Goal: Task Accomplishment & Management: Use online tool/utility

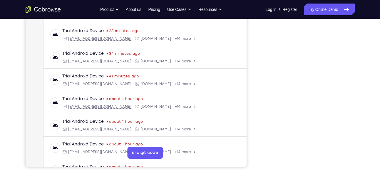
scroll to position [107, 0]
click at [370, 80] on div "Your Support Agent Your Customer Web iOS Android Next Steps We’d be happy to gi…" at bounding box center [190, 106] width 376 height 388
click at [358, 80] on div "Your Support Agent Your Customer Web iOS Android Next Steps We’d be happy to gi…" at bounding box center [190, 106] width 376 height 388
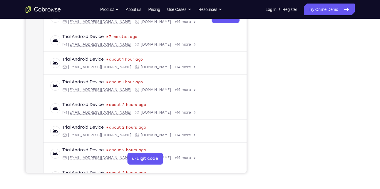
scroll to position [91, 0]
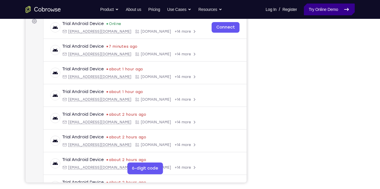
click at [317, 10] on link "Try Online Demo" at bounding box center [329, 10] width 51 height 12
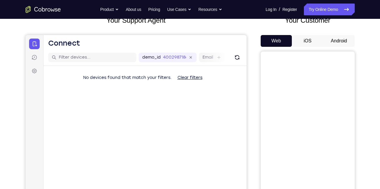
click at [342, 39] on button "Android" at bounding box center [338, 41] width 31 height 12
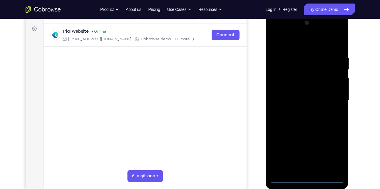
click at [306, 179] on div at bounding box center [307, 100] width 74 height 165
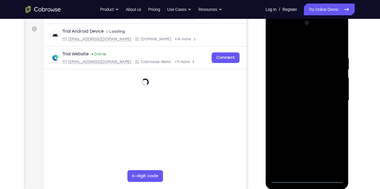
click at [337, 152] on div at bounding box center [307, 100] width 74 height 165
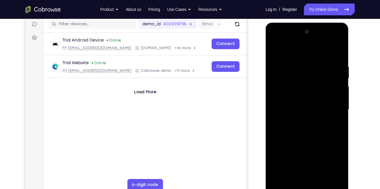
click at [312, 53] on div at bounding box center [307, 109] width 74 height 165
click at [332, 108] on div at bounding box center [307, 109] width 74 height 165
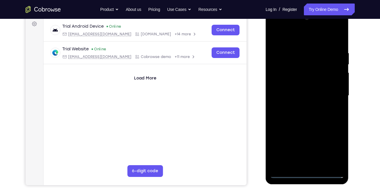
scroll to position [90, 0]
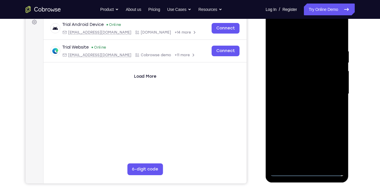
click at [301, 104] on div at bounding box center [307, 93] width 74 height 165
click at [310, 88] on div at bounding box center [307, 93] width 74 height 165
click at [310, 93] on div at bounding box center [307, 93] width 74 height 165
click at [296, 114] on div at bounding box center [307, 93] width 74 height 165
click at [309, 110] on div at bounding box center [307, 93] width 74 height 165
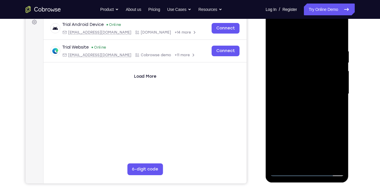
click at [309, 110] on div at bounding box center [307, 93] width 74 height 165
click at [312, 119] on div at bounding box center [307, 93] width 74 height 165
click at [300, 47] on div at bounding box center [307, 93] width 74 height 165
click at [332, 69] on div at bounding box center [307, 93] width 74 height 165
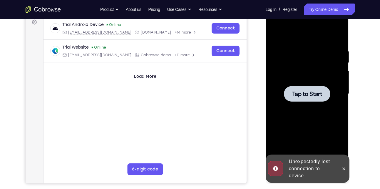
scroll to position [79, 0]
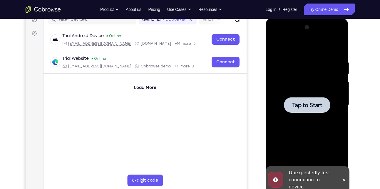
click at [316, 96] on div at bounding box center [307, 105] width 74 height 165
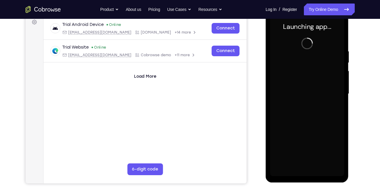
scroll to position [89, 0]
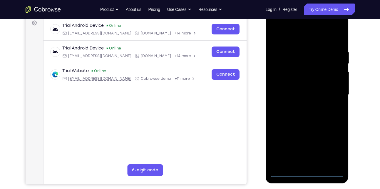
click at [307, 173] on div at bounding box center [307, 94] width 74 height 165
click at [334, 149] on div at bounding box center [307, 94] width 74 height 165
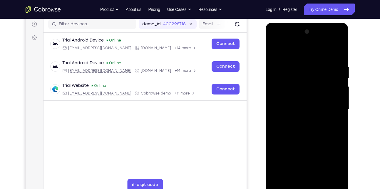
scroll to position [75, 0]
click at [299, 55] on div at bounding box center [307, 109] width 74 height 165
click at [332, 108] on div at bounding box center [307, 109] width 74 height 165
click at [300, 120] on div at bounding box center [307, 109] width 74 height 165
click at [293, 103] on div at bounding box center [307, 109] width 74 height 165
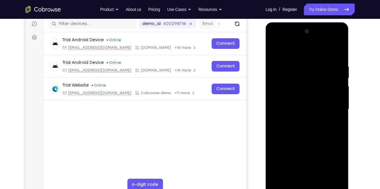
click at [318, 118] on div at bounding box center [307, 109] width 74 height 165
click at [317, 112] on div at bounding box center [307, 109] width 74 height 165
click at [309, 131] on div at bounding box center [307, 109] width 74 height 165
click at [310, 127] on div at bounding box center [307, 109] width 74 height 165
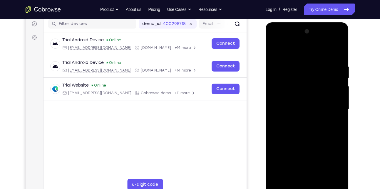
click at [308, 133] on div at bounding box center [307, 109] width 74 height 165
click at [297, 63] on div at bounding box center [307, 109] width 74 height 165
click at [330, 68] on div at bounding box center [307, 109] width 74 height 165
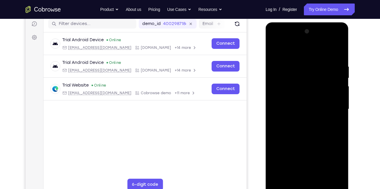
click at [330, 67] on div at bounding box center [307, 109] width 74 height 165
drag, startPoint x: 330, startPoint y: 68, endPoint x: 289, endPoint y: 80, distance: 43.6
click at [289, 80] on div at bounding box center [307, 109] width 74 height 165
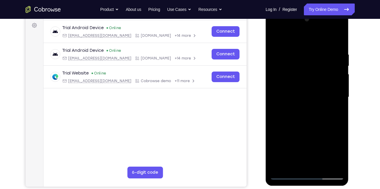
scroll to position [86, 0]
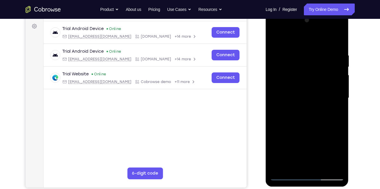
click at [337, 66] on div at bounding box center [307, 98] width 74 height 165
click at [337, 41] on div at bounding box center [307, 98] width 74 height 165
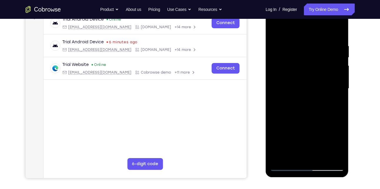
scroll to position [95, 0]
drag, startPoint x: 305, startPoint y: 61, endPoint x: 302, endPoint y: 141, distance: 80.0
click at [302, 141] on div at bounding box center [307, 88] width 74 height 165
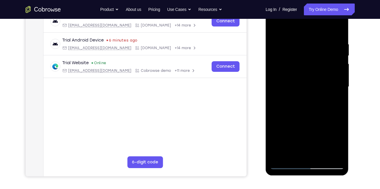
drag, startPoint x: 313, startPoint y: 55, endPoint x: 312, endPoint y: 144, distance: 88.5
click at [312, 144] on div at bounding box center [307, 86] width 74 height 165
click at [303, 42] on div at bounding box center [307, 86] width 74 height 165
click at [297, 40] on div at bounding box center [307, 86] width 74 height 165
drag, startPoint x: 303, startPoint y: 66, endPoint x: 315, endPoint y: 154, distance: 89.0
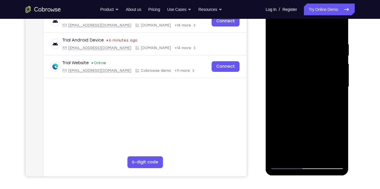
click at [315, 154] on div at bounding box center [307, 86] width 74 height 165
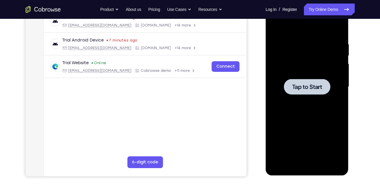
click at [302, 93] on div at bounding box center [307, 87] width 46 height 16
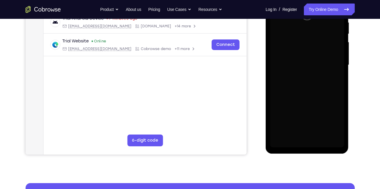
scroll to position [119, 0]
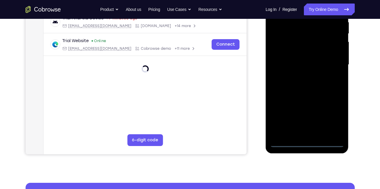
click at [307, 141] on div at bounding box center [307, 64] width 74 height 165
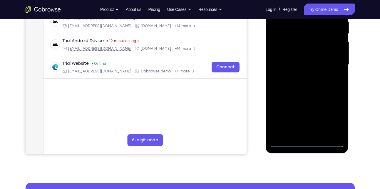
click at [337, 120] on div at bounding box center [307, 64] width 74 height 165
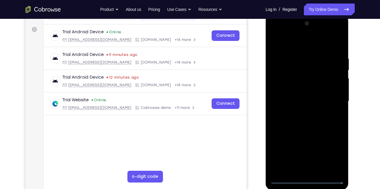
scroll to position [82, 0]
click at [298, 44] on div at bounding box center [307, 101] width 74 height 165
click at [331, 98] on div at bounding box center [307, 101] width 74 height 165
click at [298, 113] on div at bounding box center [307, 101] width 74 height 165
click at [302, 94] on div at bounding box center [307, 101] width 74 height 165
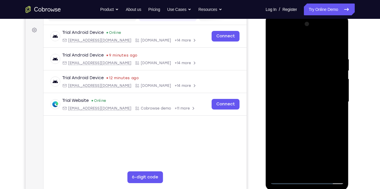
click at [297, 101] on div at bounding box center [307, 101] width 74 height 165
click at [299, 121] on div at bounding box center [307, 101] width 74 height 165
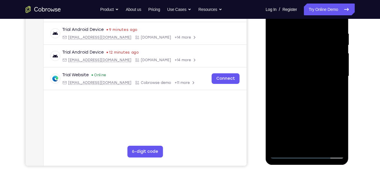
scroll to position [108, 0]
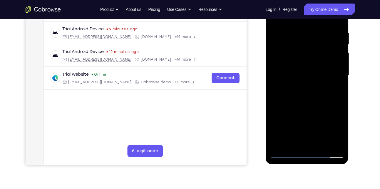
click at [316, 102] on div at bounding box center [307, 75] width 74 height 165
click at [321, 144] on div at bounding box center [307, 75] width 74 height 165
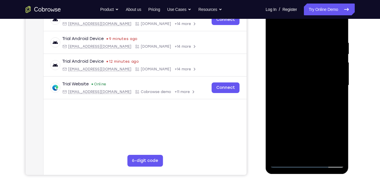
scroll to position [99, 0]
click at [325, 114] on div at bounding box center [307, 85] width 74 height 165
drag, startPoint x: 317, startPoint y: 140, endPoint x: 320, endPoint y: 74, distance: 65.6
click at [320, 74] on div at bounding box center [307, 85] width 74 height 165
click at [309, 119] on div at bounding box center [307, 85] width 74 height 165
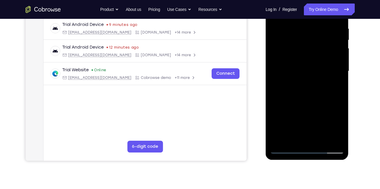
scroll to position [113, 0]
click at [299, 136] on div at bounding box center [307, 71] width 74 height 165
click at [295, 136] on div at bounding box center [307, 71] width 74 height 165
click at [292, 68] on div at bounding box center [307, 71] width 74 height 165
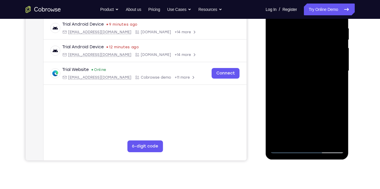
click at [291, 126] on div at bounding box center [307, 71] width 74 height 165
click at [298, 138] on div at bounding box center [307, 71] width 74 height 165
click at [290, 138] on div at bounding box center [307, 71] width 74 height 165
click at [322, 103] on div at bounding box center [307, 71] width 74 height 165
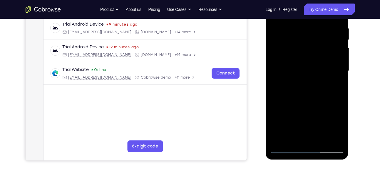
click at [322, 103] on div at bounding box center [307, 71] width 74 height 165
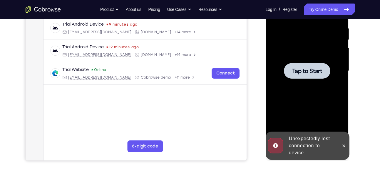
click at [315, 84] on div at bounding box center [307, 71] width 74 height 165
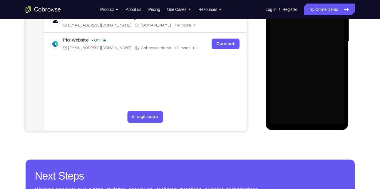
scroll to position [144, 0]
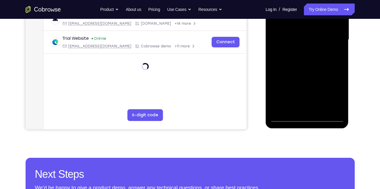
click at [305, 119] on div at bounding box center [307, 39] width 74 height 165
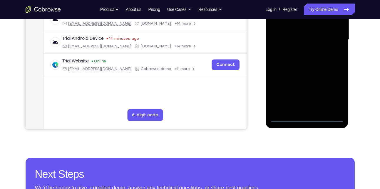
click at [329, 92] on div at bounding box center [307, 39] width 74 height 165
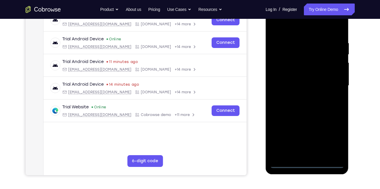
scroll to position [91, 0]
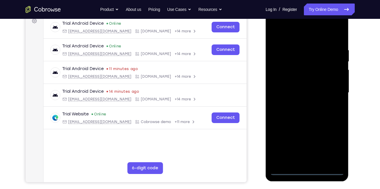
click at [303, 37] on div at bounding box center [307, 92] width 74 height 165
click at [330, 88] on div at bounding box center [307, 92] width 74 height 165
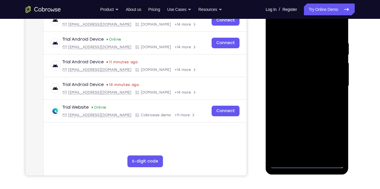
scroll to position [98, 0]
click at [301, 97] on div at bounding box center [307, 85] width 74 height 165
click at [315, 77] on div at bounding box center [307, 85] width 74 height 165
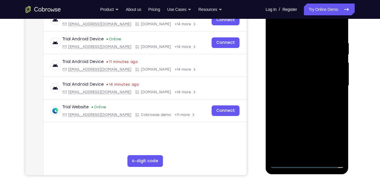
click at [314, 84] on div at bounding box center [307, 85] width 74 height 165
click at [297, 87] on div at bounding box center [307, 85] width 74 height 165
click at [303, 106] on div at bounding box center [307, 85] width 74 height 165
click at [325, 112] on div at bounding box center [307, 85] width 74 height 165
click at [322, 155] on div at bounding box center [307, 85] width 74 height 165
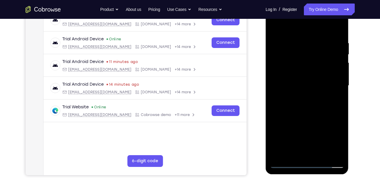
click at [317, 114] on div at bounding box center [307, 85] width 74 height 165
drag, startPoint x: 315, startPoint y: 143, endPoint x: 321, endPoint y: 104, distance: 39.6
click at [321, 104] on div at bounding box center [307, 85] width 74 height 165
drag, startPoint x: 310, startPoint y: 138, endPoint x: 314, endPoint y: 112, distance: 27.0
click at [314, 112] on div at bounding box center [307, 85] width 74 height 165
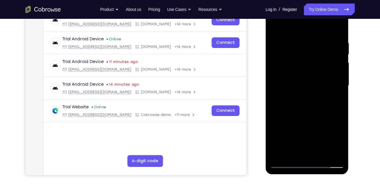
click at [311, 118] on div at bounding box center [307, 85] width 74 height 165
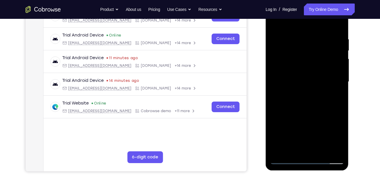
scroll to position [103, 0]
click at [294, 147] on div at bounding box center [307, 81] width 74 height 165
click at [323, 114] on div at bounding box center [307, 81] width 74 height 165
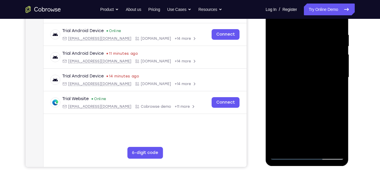
scroll to position [108, 0]
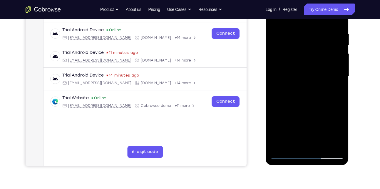
click at [293, 88] on div at bounding box center [307, 76] width 74 height 165
click at [293, 87] on div at bounding box center [307, 76] width 74 height 165
click at [322, 110] on div at bounding box center [307, 76] width 74 height 165
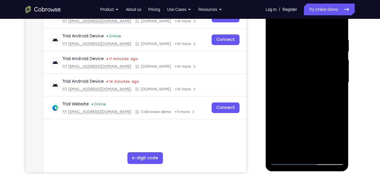
scroll to position [101, 0]
click at [277, 25] on div at bounding box center [307, 83] width 74 height 165
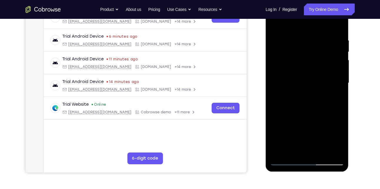
click at [277, 25] on div at bounding box center [307, 83] width 74 height 165
click at [300, 39] on div at bounding box center [307, 83] width 74 height 165
click at [312, 76] on div at bounding box center [307, 83] width 74 height 165
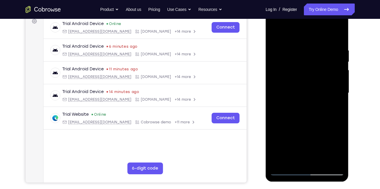
scroll to position [91, 0]
click at [340, 92] on div at bounding box center [307, 93] width 74 height 165
click at [311, 92] on div at bounding box center [307, 93] width 74 height 165
click at [311, 86] on div at bounding box center [307, 93] width 74 height 165
click at [280, 45] on div at bounding box center [307, 93] width 74 height 165
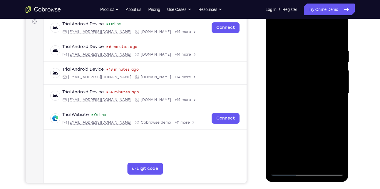
scroll to position [113, 0]
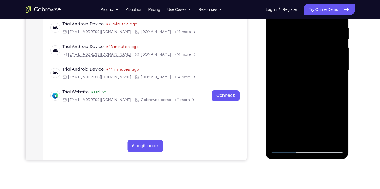
click at [307, 68] on div at bounding box center [307, 70] width 74 height 165
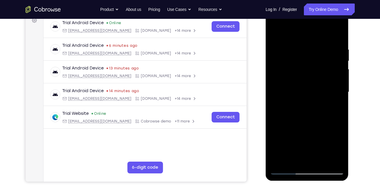
scroll to position [91, 0]
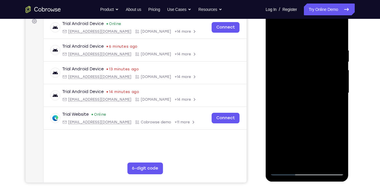
click at [305, 83] on div at bounding box center [307, 93] width 74 height 165
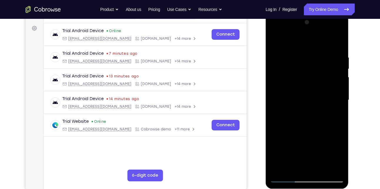
scroll to position [83, 0]
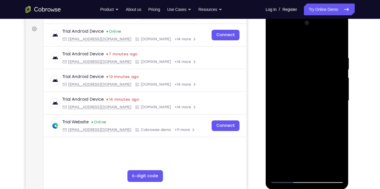
click at [313, 79] on div at bounding box center [307, 100] width 74 height 165
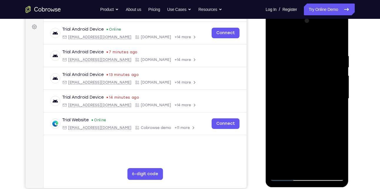
scroll to position [86, 0]
click at [275, 39] on div at bounding box center [307, 98] width 74 height 165
click at [327, 83] on div at bounding box center [307, 98] width 74 height 165
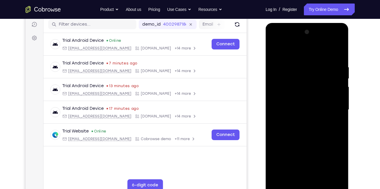
scroll to position [74, 0]
click at [339, 53] on div at bounding box center [307, 110] width 74 height 165
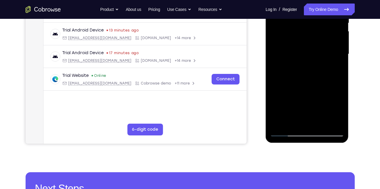
scroll to position [132, 0]
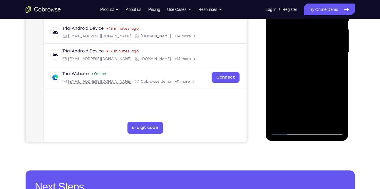
click at [278, 123] on div at bounding box center [307, 52] width 74 height 165
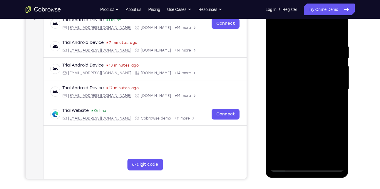
scroll to position [95, 0]
click at [304, 44] on div at bounding box center [307, 89] width 74 height 165
click at [338, 34] on div at bounding box center [307, 89] width 74 height 165
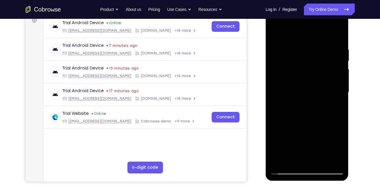
click at [336, 36] on div at bounding box center [307, 92] width 74 height 165
drag, startPoint x: 309, startPoint y: 51, endPoint x: 307, endPoint y: 56, distance: 4.6
click at [307, 56] on div at bounding box center [307, 92] width 74 height 165
drag, startPoint x: 307, startPoint y: 56, endPoint x: 308, endPoint y: 119, distance: 63.2
click at [308, 119] on div at bounding box center [307, 92] width 74 height 165
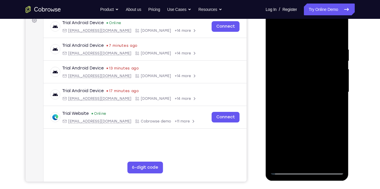
click at [297, 46] on div at bounding box center [307, 92] width 74 height 165
click at [334, 68] on div at bounding box center [307, 92] width 74 height 165
click at [277, 82] on div at bounding box center [307, 92] width 74 height 165
drag, startPoint x: 312, startPoint y: 86, endPoint x: 312, endPoint y: 83, distance: 3.3
click at [312, 83] on div at bounding box center [307, 92] width 74 height 165
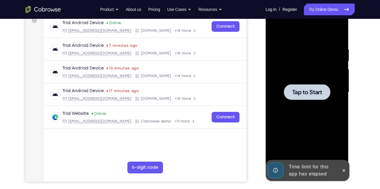
click at [279, 36] on div at bounding box center [307, 92] width 74 height 165
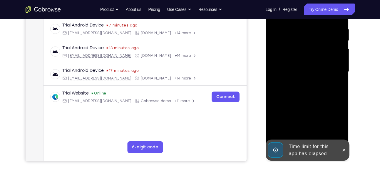
scroll to position [113, 0]
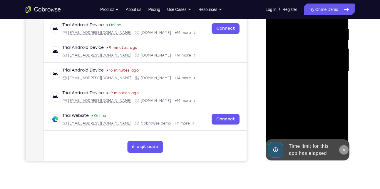
click at [343, 149] on icon at bounding box center [344, 149] width 5 height 5
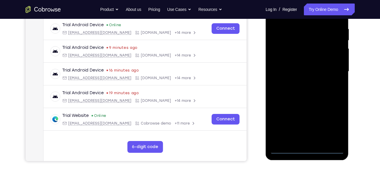
click at [307, 150] on div at bounding box center [307, 71] width 74 height 165
click at [307, 149] on div at bounding box center [307, 71] width 74 height 165
click at [332, 125] on div at bounding box center [307, 71] width 74 height 165
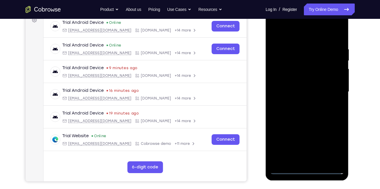
scroll to position [91, 0]
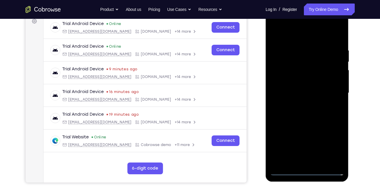
click at [308, 39] on div at bounding box center [307, 93] width 74 height 165
click at [329, 88] on div at bounding box center [307, 93] width 74 height 165
click at [301, 103] on div at bounding box center [307, 93] width 74 height 165
click at [306, 87] on div at bounding box center [307, 93] width 74 height 165
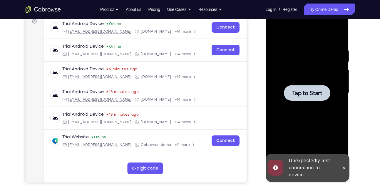
click at [306, 87] on div at bounding box center [307, 93] width 46 height 16
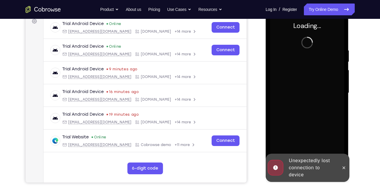
drag, startPoint x: 349, startPoint y: 140, endPoint x: 354, endPoint y: 139, distance: 5.1
click at [349, 139] on html "Online web based iOS Simulators and Android Emulators. Run iPhone, iPad, Mobile…" at bounding box center [308, 94] width 84 height 176
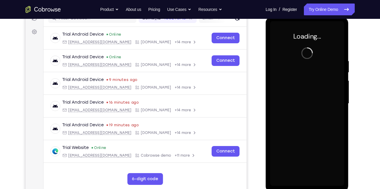
scroll to position [98, 0]
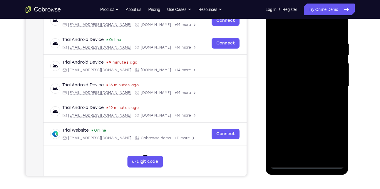
click at [307, 165] on div at bounding box center [307, 86] width 74 height 165
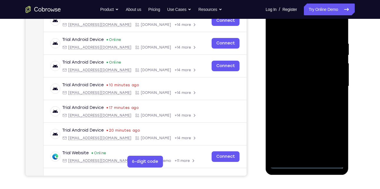
click at [307, 165] on div at bounding box center [307, 86] width 74 height 165
click at [332, 141] on div at bounding box center [307, 86] width 74 height 165
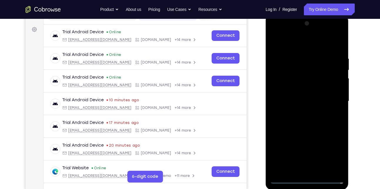
click at [317, 46] on div at bounding box center [307, 101] width 74 height 165
click at [331, 96] on div at bounding box center [307, 101] width 74 height 165
click at [302, 113] on div at bounding box center [307, 101] width 74 height 165
click at [310, 94] on div at bounding box center [307, 101] width 74 height 165
click at [296, 103] on div at bounding box center [307, 101] width 74 height 165
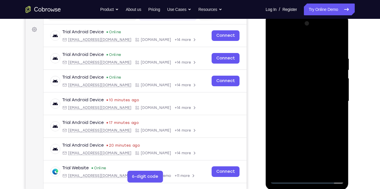
click at [292, 120] on div at bounding box center [307, 101] width 74 height 165
click at [309, 118] on div at bounding box center [307, 101] width 74 height 165
drag, startPoint x: 305, startPoint y: 48, endPoint x: 297, endPoint y: 10, distance: 38.5
click at [297, 14] on html "Online web based iOS Simulators and Android Emulators. Run iPhone, iPad, Mobile…" at bounding box center [308, 102] width 84 height 176
click at [298, 121] on div at bounding box center [307, 101] width 74 height 165
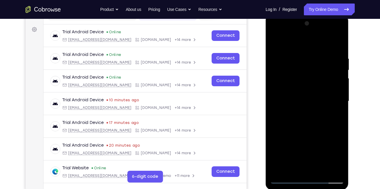
click at [298, 121] on div at bounding box center [307, 101] width 74 height 165
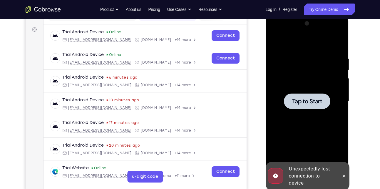
click at [321, 106] on div at bounding box center [307, 101] width 46 height 16
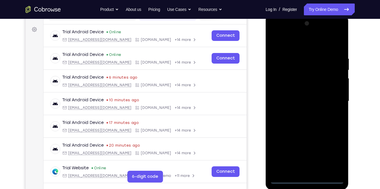
scroll to position [84, 0]
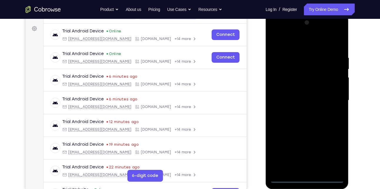
click at [307, 179] on div at bounding box center [307, 100] width 74 height 165
click at [334, 154] on div at bounding box center [307, 100] width 74 height 165
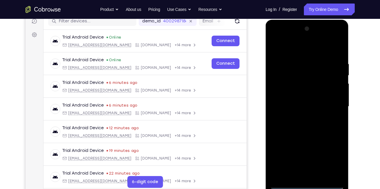
scroll to position [77, 0]
click at [310, 53] on div at bounding box center [307, 106] width 74 height 165
click at [332, 106] on div at bounding box center [307, 106] width 74 height 165
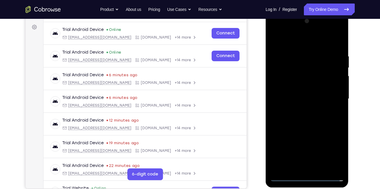
click at [302, 111] on div at bounding box center [307, 98] width 74 height 165
click at [313, 93] on div at bounding box center [307, 98] width 74 height 165
click at [310, 98] on div at bounding box center [307, 98] width 74 height 165
click at [305, 99] on div at bounding box center [307, 98] width 74 height 165
click at [304, 99] on div at bounding box center [307, 98] width 74 height 165
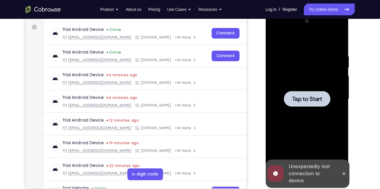
click at [304, 99] on span "Tap to Start" at bounding box center [307, 99] width 30 height 6
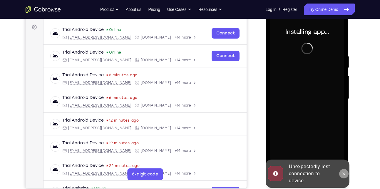
click at [343, 172] on icon at bounding box center [344, 173] width 3 height 3
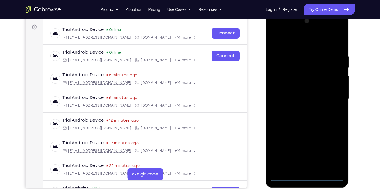
click at [307, 177] on div at bounding box center [307, 98] width 74 height 165
click at [336, 153] on div at bounding box center [307, 98] width 74 height 165
click at [299, 43] on div at bounding box center [307, 98] width 74 height 165
click at [334, 94] on div at bounding box center [307, 98] width 74 height 165
click at [301, 169] on div at bounding box center [307, 98] width 74 height 165
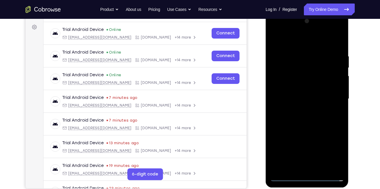
click at [311, 97] on div at bounding box center [307, 98] width 74 height 165
click at [311, 93] on div at bounding box center [307, 98] width 74 height 165
click at [318, 74] on div at bounding box center [307, 98] width 74 height 165
click at [311, 96] on div at bounding box center [307, 98] width 74 height 165
click at [290, 116] on div at bounding box center [307, 98] width 74 height 165
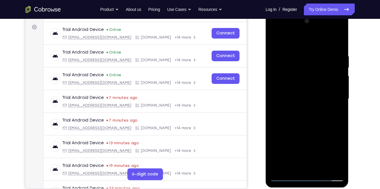
click at [302, 113] on div at bounding box center [307, 98] width 74 height 165
click at [300, 120] on div at bounding box center [307, 98] width 74 height 165
click at [302, 56] on div at bounding box center [307, 98] width 74 height 165
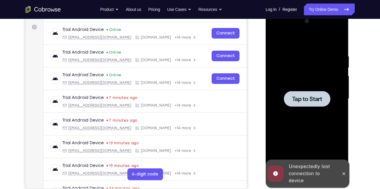
click at [302, 56] on div at bounding box center [307, 98] width 74 height 165
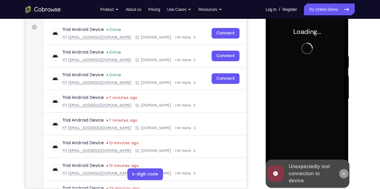
click at [344, 173] on icon at bounding box center [344, 173] width 5 height 5
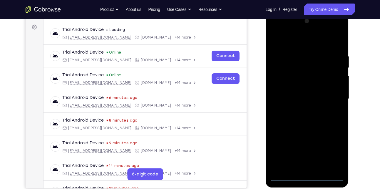
click at [308, 178] on div at bounding box center [307, 98] width 74 height 165
click at [328, 153] on div at bounding box center [307, 98] width 74 height 165
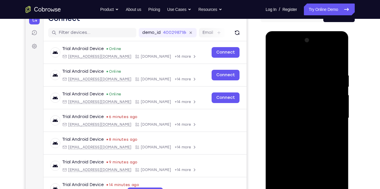
scroll to position [65, 0]
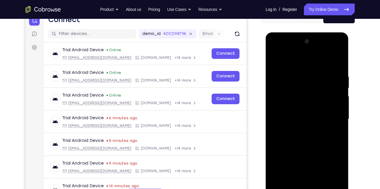
click at [305, 63] on div at bounding box center [307, 119] width 74 height 165
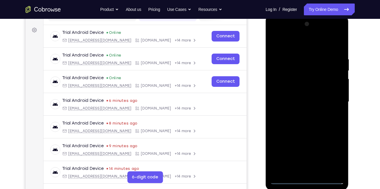
click at [332, 101] on div at bounding box center [307, 101] width 74 height 165
click at [300, 112] on div at bounding box center [307, 101] width 74 height 165
click at [316, 90] on div at bounding box center [307, 101] width 74 height 165
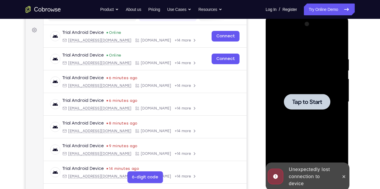
click at [316, 92] on div at bounding box center [307, 101] width 74 height 165
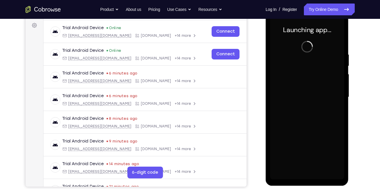
scroll to position [87, 0]
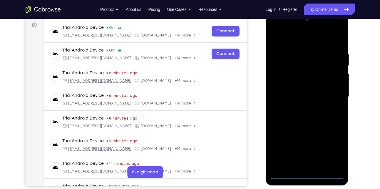
click at [308, 176] on div at bounding box center [307, 96] width 74 height 165
click at [332, 151] on div at bounding box center [307, 96] width 74 height 165
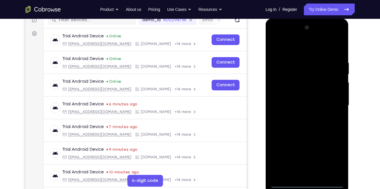
scroll to position [78, 0]
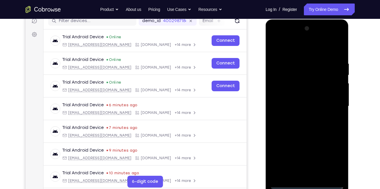
click at [304, 51] on div at bounding box center [307, 106] width 74 height 165
click at [333, 102] on div at bounding box center [307, 106] width 74 height 165
click at [312, 176] on div at bounding box center [307, 106] width 74 height 165
click at [298, 99] on div at bounding box center [307, 106] width 74 height 165
click at [298, 105] on div at bounding box center [307, 106] width 74 height 165
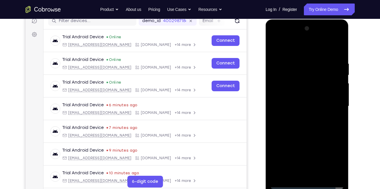
click at [293, 125] on div at bounding box center [307, 106] width 74 height 165
click at [303, 123] on div at bounding box center [307, 106] width 74 height 165
click at [339, 60] on div at bounding box center [307, 106] width 74 height 165
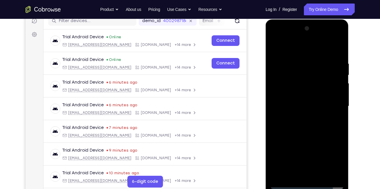
drag, startPoint x: 283, startPoint y: 51, endPoint x: 282, endPoint y: 30, distance: 21.5
click at [282, 30] on div at bounding box center [307, 106] width 74 height 165
click at [337, 58] on div at bounding box center [307, 106] width 74 height 165
click at [336, 58] on div at bounding box center [307, 106] width 74 height 165
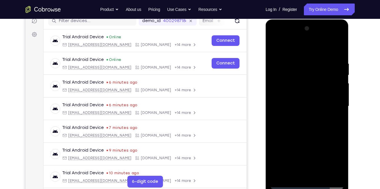
drag, startPoint x: 317, startPoint y: 59, endPoint x: 316, endPoint y: 163, distance: 103.2
click at [316, 163] on div at bounding box center [307, 106] width 74 height 165
click at [340, 55] on div at bounding box center [307, 106] width 74 height 165
click at [300, 60] on div at bounding box center [307, 106] width 74 height 165
click at [339, 172] on div at bounding box center [307, 106] width 74 height 165
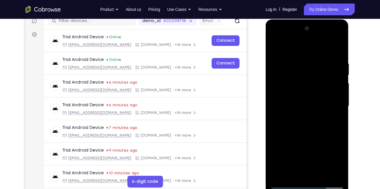
click at [335, 93] on div at bounding box center [307, 106] width 74 height 165
click at [338, 51] on div at bounding box center [307, 106] width 74 height 165
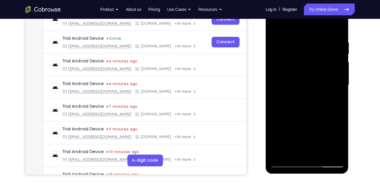
scroll to position [99, 0]
click at [339, 25] on div at bounding box center [307, 84] width 74 height 165
click at [295, 38] on div at bounding box center [307, 84] width 74 height 165
drag, startPoint x: 302, startPoint y: 128, endPoint x: 300, endPoint y: 49, distance: 79.1
click at [300, 49] on div at bounding box center [307, 84] width 74 height 165
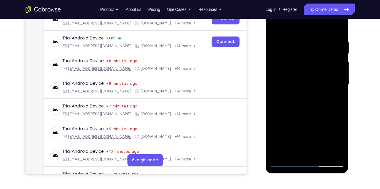
click at [334, 157] on div at bounding box center [307, 84] width 74 height 165
click at [323, 155] on div at bounding box center [307, 84] width 74 height 165
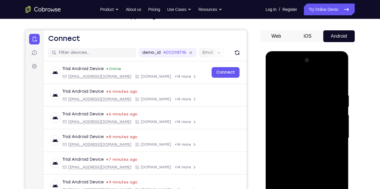
scroll to position [45, 0]
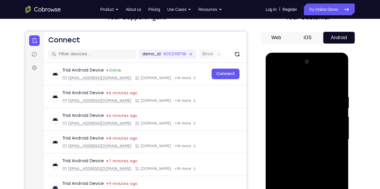
click at [307, 170] on div at bounding box center [307, 139] width 74 height 165
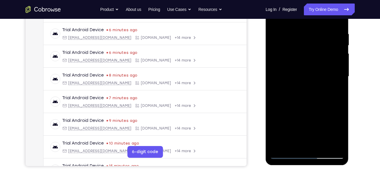
scroll to position [110, 0]
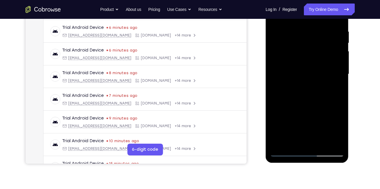
click at [286, 153] on div at bounding box center [307, 74] width 74 height 165
click at [281, 146] on div at bounding box center [307, 74] width 74 height 165
drag, startPoint x: 312, startPoint y: 34, endPoint x: 324, endPoint y: 150, distance: 115.8
click at [324, 150] on div at bounding box center [307, 74] width 74 height 165
click at [302, 31] on div at bounding box center [307, 74] width 74 height 165
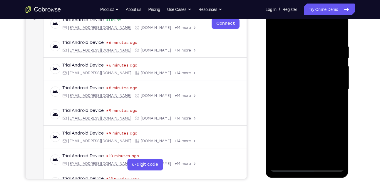
scroll to position [94, 0]
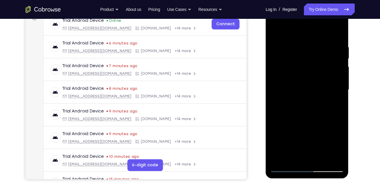
click at [334, 72] on div at bounding box center [307, 89] width 74 height 165
click at [338, 159] on div at bounding box center [307, 89] width 74 height 165
click at [333, 67] on div at bounding box center [307, 89] width 74 height 165
click at [279, 58] on div at bounding box center [307, 89] width 74 height 165
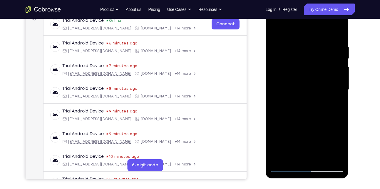
click at [278, 30] on div at bounding box center [307, 89] width 74 height 165
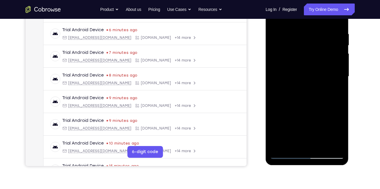
scroll to position [109, 0]
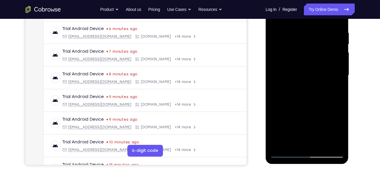
drag, startPoint x: 306, startPoint y: 109, endPoint x: 309, endPoint y: 79, distance: 30.4
click at [309, 79] on div at bounding box center [307, 75] width 74 height 165
click at [309, 93] on div at bounding box center [307, 75] width 74 height 165
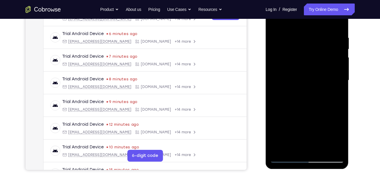
scroll to position [61, 0]
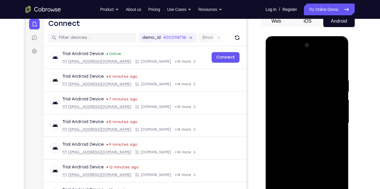
click at [337, 98] on div at bounding box center [307, 123] width 74 height 165
click at [339, 98] on div at bounding box center [307, 123] width 74 height 165
click at [276, 64] on div at bounding box center [307, 123] width 74 height 165
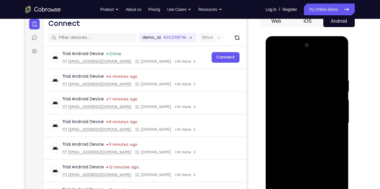
click at [276, 63] on div at bounding box center [307, 123] width 74 height 165
click at [332, 118] on div at bounding box center [307, 123] width 74 height 165
click at [338, 66] on div at bounding box center [307, 123] width 74 height 165
click at [338, 67] on div at bounding box center [307, 123] width 74 height 165
drag, startPoint x: 328, startPoint y: 92, endPoint x: 326, endPoint y: 167, distance: 75.0
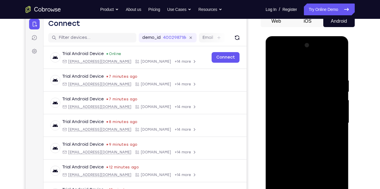
click at [326, 167] on div at bounding box center [307, 123] width 74 height 165
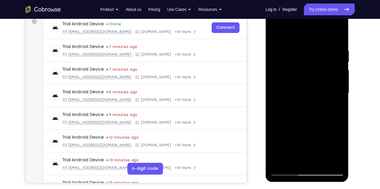
click at [320, 163] on div at bounding box center [307, 93] width 74 height 165
click at [305, 88] on div at bounding box center [307, 93] width 74 height 165
click at [292, 160] on div at bounding box center [307, 93] width 74 height 165
click at [334, 151] on div at bounding box center [307, 93] width 74 height 165
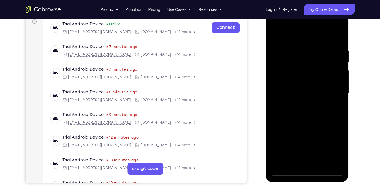
click at [293, 161] on div at bounding box center [307, 93] width 74 height 165
click at [322, 126] on div at bounding box center [307, 93] width 74 height 165
click at [317, 46] on div at bounding box center [307, 93] width 74 height 165
click at [329, 98] on div at bounding box center [307, 93] width 74 height 165
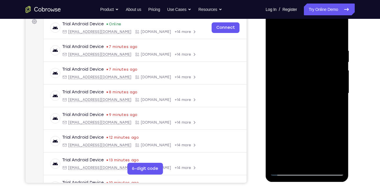
scroll to position [93, 0]
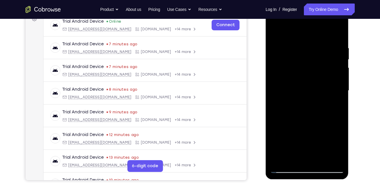
click at [292, 160] on div at bounding box center [307, 90] width 74 height 165
click at [276, 4] on div at bounding box center [307, 4] width 83 height 0
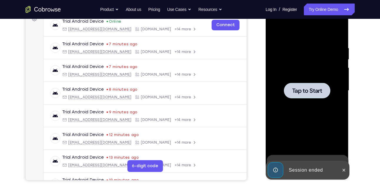
click at [322, 109] on div at bounding box center [307, 90] width 74 height 165
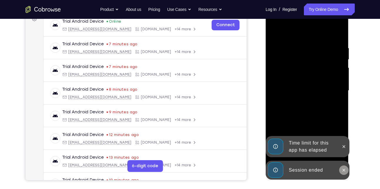
click at [345, 167] on button at bounding box center [343, 169] width 9 height 9
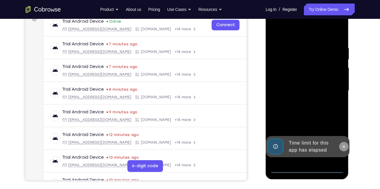
click at [344, 148] on icon at bounding box center [344, 146] width 5 height 5
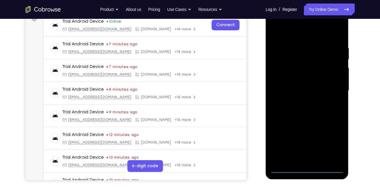
click at [306, 169] on div at bounding box center [307, 90] width 74 height 165
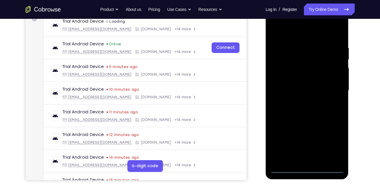
click at [306, 169] on div at bounding box center [307, 90] width 74 height 165
click at [307, 170] on div at bounding box center [307, 90] width 74 height 165
click at [307, 168] on div at bounding box center [307, 90] width 74 height 165
click at [306, 169] on div at bounding box center [307, 90] width 74 height 165
click at [332, 142] on div at bounding box center [307, 90] width 74 height 165
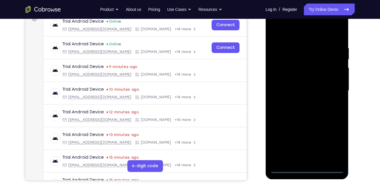
click at [330, 142] on div at bounding box center [307, 90] width 74 height 165
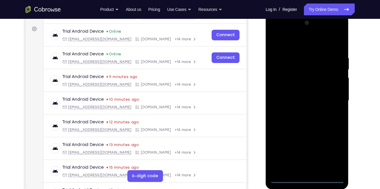
click at [330, 152] on div at bounding box center [307, 100] width 74 height 165
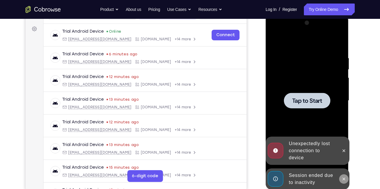
click at [343, 179] on icon at bounding box center [344, 178] width 5 height 5
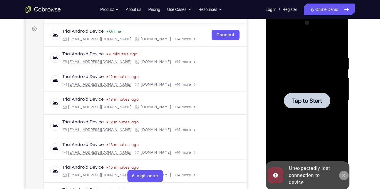
click at [343, 176] on icon at bounding box center [344, 175] width 5 height 5
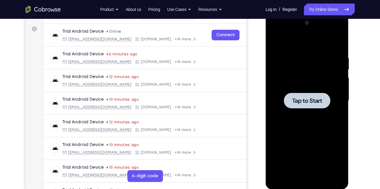
click at [322, 87] on div at bounding box center [307, 100] width 74 height 165
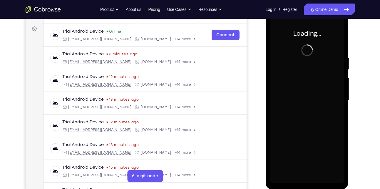
scroll to position [80, 0]
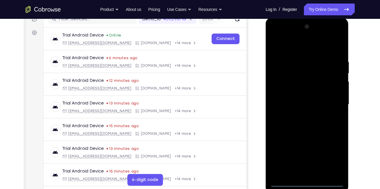
click at [308, 183] on div at bounding box center [307, 104] width 74 height 165
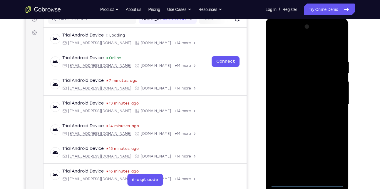
click at [306, 182] on div at bounding box center [307, 104] width 74 height 165
click at [330, 158] on div at bounding box center [307, 104] width 74 height 165
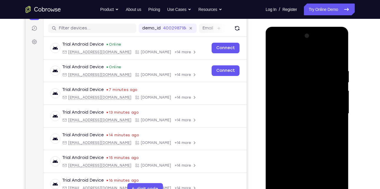
click at [312, 56] on div at bounding box center [307, 113] width 74 height 165
click at [331, 111] on div at bounding box center [307, 113] width 74 height 165
click at [300, 124] on div at bounding box center [307, 113] width 74 height 165
click at [315, 108] on div at bounding box center [307, 113] width 74 height 165
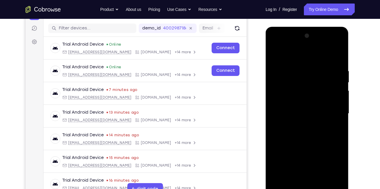
click at [312, 114] on div at bounding box center [307, 113] width 74 height 165
click at [284, 132] on div at bounding box center [307, 113] width 74 height 165
click at [299, 140] on div at bounding box center [307, 113] width 74 height 165
click at [297, 141] on div at bounding box center [307, 113] width 74 height 165
click at [301, 69] on div at bounding box center [307, 113] width 74 height 165
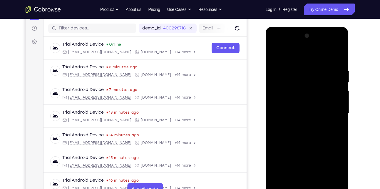
click at [301, 69] on div at bounding box center [307, 113] width 74 height 165
drag, startPoint x: 304, startPoint y: 58, endPoint x: 305, endPoint y: 47, distance: 11.5
click at [305, 47] on div at bounding box center [307, 113] width 74 height 165
drag, startPoint x: 299, startPoint y: 60, endPoint x: 292, endPoint y: 37, distance: 23.4
click at [292, 37] on div at bounding box center [307, 113] width 74 height 165
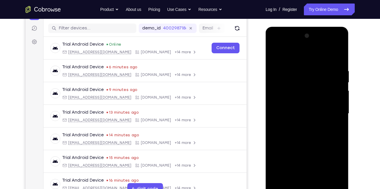
click at [339, 78] on div at bounding box center [307, 113] width 74 height 165
drag, startPoint x: 300, startPoint y: 58, endPoint x: 296, endPoint y: 41, distance: 17.3
click at [296, 41] on div at bounding box center [307, 113] width 74 height 165
click at [285, 188] on div at bounding box center [307, 113] width 74 height 165
drag, startPoint x: 297, startPoint y: 59, endPoint x: 299, endPoint y: 46, distance: 13.4
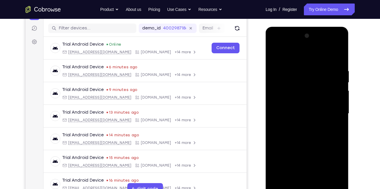
click at [291, 40] on div at bounding box center [307, 113] width 74 height 165
drag, startPoint x: 302, startPoint y: 57, endPoint x: 300, endPoint y: 33, distance: 24.2
click at [300, 33] on div at bounding box center [307, 113] width 74 height 165
drag, startPoint x: 300, startPoint y: 58, endPoint x: 304, endPoint y: 53, distance: 6.3
click at [301, 43] on div at bounding box center [307, 113] width 74 height 165
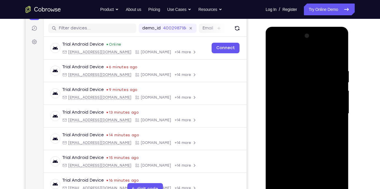
drag, startPoint x: 310, startPoint y: 60, endPoint x: 311, endPoint y: 53, distance: 6.5
click at [311, 53] on div at bounding box center [307, 113] width 74 height 165
click at [338, 57] on div at bounding box center [307, 113] width 74 height 165
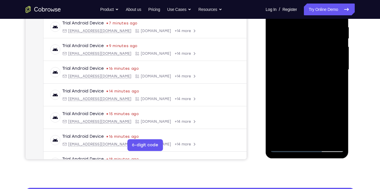
scroll to position [57, 0]
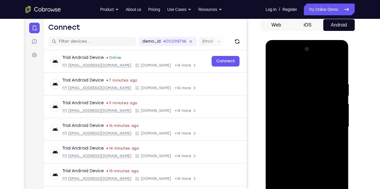
click at [337, 69] on div at bounding box center [307, 126] width 74 height 165
click at [337, 70] on div at bounding box center [307, 126] width 74 height 165
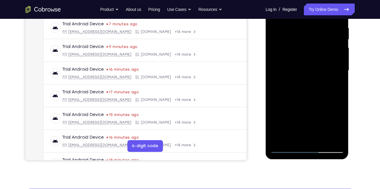
scroll to position [115, 0]
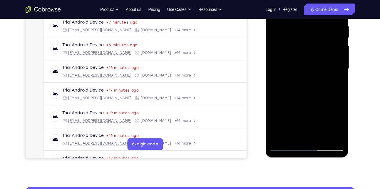
drag, startPoint x: 317, startPoint y: 103, endPoint x: 309, endPoint y: 29, distance: 75.0
click at [309, 29] on div at bounding box center [307, 68] width 74 height 165
click at [339, 77] on div at bounding box center [307, 68] width 74 height 165
click at [322, 137] on div at bounding box center [307, 68] width 74 height 165
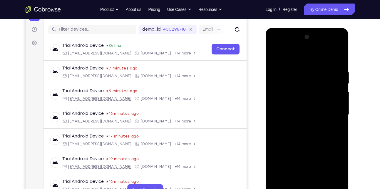
click at [312, 145] on div at bounding box center [307, 114] width 74 height 165
click at [302, 105] on div at bounding box center [307, 114] width 74 height 165
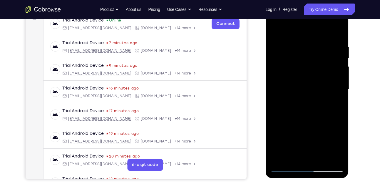
click at [306, 97] on div at bounding box center [307, 89] width 74 height 165
click at [329, 96] on div at bounding box center [307, 89] width 74 height 165
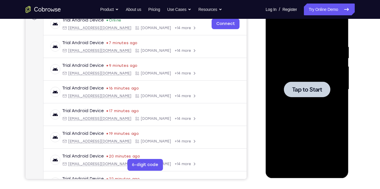
click at [287, 96] on div at bounding box center [307, 89] width 46 height 16
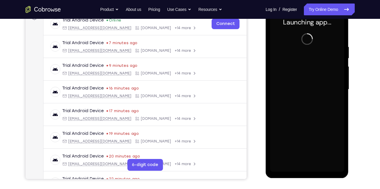
scroll to position [114, 0]
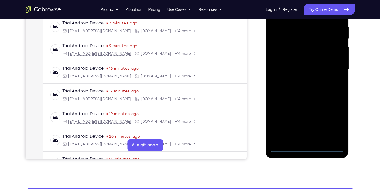
click at [307, 149] on div at bounding box center [307, 69] width 74 height 165
click at [332, 127] on div at bounding box center [307, 69] width 74 height 165
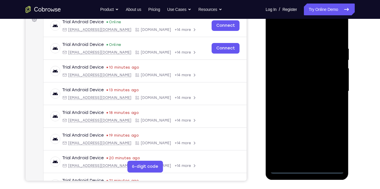
scroll to position [80, 0]
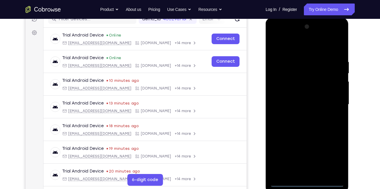
click at [308, 46] on div at bounding box center [307, 104] width 74 height 165
click at [331, 100] on div at bounding box center [307, 104] width 74 height 165
click at [302, 115] on div at bounding box center [307, 104] width 74 height 165
click at [309, 98] on div at bounding box center [307, 104] width 74 height 165
click at [309, 104] on div at bounding box center [307, 104] width 74 height 165
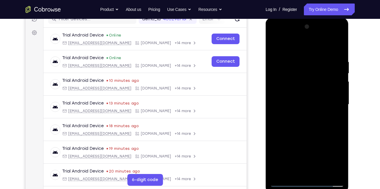
click at [309, 104] on div at bounding box center [307, 104] width 74 height 165
click at [305, 123] on div at bounding box center [307, 104] width 74 height 165
click at [291, 103] on div at bounding box center [307, 104] width 74 height 165
click at [299, 121] on div at bounding box center [307, 104] width 74 height 165
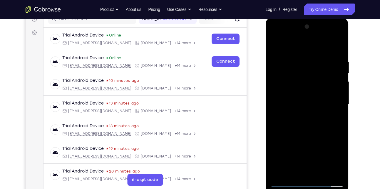
click at [311, 102] on div at bounding box center [307, 104] width 74 height 165
click at [304, 105] on div at bounding box center [307, 104] width 74 height 165
click at [283, 107] on div at bounding box center [307, 104] width 74 height 165
click at [284, 105] on div at bounding box center [307, 104] width 74 height 165
click at [290, 126] on div at bounding box center [307, 104] width 74 height 165
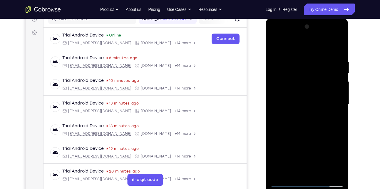
click at [293, 124] on div at bounding box center [307, 104] width 74 height 165
click at [298, 106] on div at bounding box center [307, 104] width 74 height 165
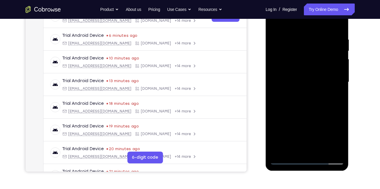
click at [309, 111] on div at bounding box center [307, 82] width 74 height 165
click at [321, 154] on div at bounding box center [307, 82] width 74 height 165
click at [311, 111] on div at bounding box center [307, 82] width 74 height 165
click at [309, 74] on div at bounding box center [307, 82] width 74 height 165
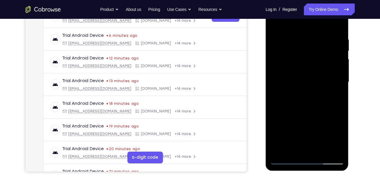
click at [293, 150] on div at bounding box center [307, 82] width 74 height 165
click at [322, 116] on div at bounding box center [307, 82] width 74 height 165
drag, startPoint x: 334, startPoint y: 102, endPoint x: 288, endPoint y: 107, distance: 46.4
click at [288, 107] on div at bounding box center [307, 82] width 74 height 165
drag, startPoint x: 335, startPoint y: 104, endPoint x: 299, endPoint y: 104, distance: 36.2
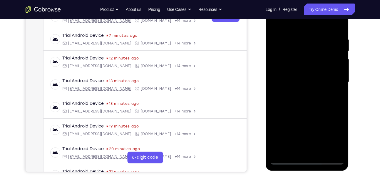
click at [299, 104] on div at bounding box center [307, 82] width 74 height 165
click at [334, 103] on div at bounding box center [307, 82] width 74 height 165
click at [275, 114] on div at bounding box center [307, 82] width 74 height 165
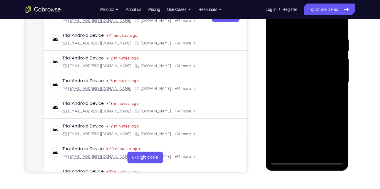
drag, startPoint x: 275, startPoint y: 114, endPoint x: 292, endPoint y: 81, distance: 36.7
click at [275, 114] on div at bounding box center [307, 82] width 74 height 165
drag, startPoint x: 312, startPoint y: 46, endPoint x: 309, endPoint y: 83, distance: 37.5
click at [309, 83] on div at bounding box center [307, 82] width 74 height 165
click at [306, 68] on div at bounding box center [307, 82] width 74 height 165
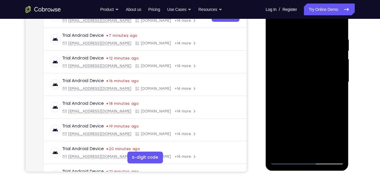
scroll to position [107, 0]
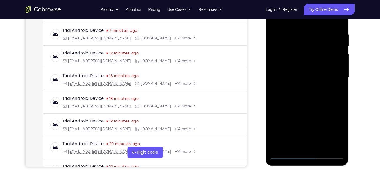
click at [328, 83] on div at bounding box center [307, 77] width 74 height 165
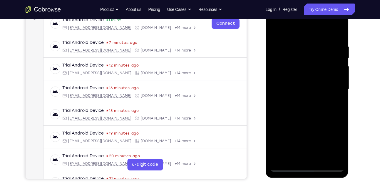
click at [275, 29] on div at bounding box center [307, 89] width 74 height 165
click at [275, 30] on div at bounding box center [307, 89] width 74 height 165
click at [302, 41] on div at bounding box center [307, 89] width 74 height 165
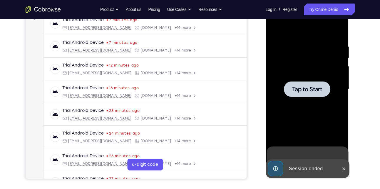
click at [280, 79] on div at bounding box center [307, 89] width 74 height 165
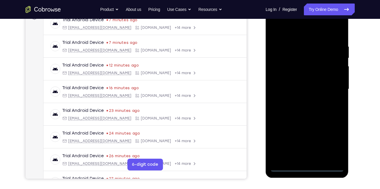
click at [307, 168] on div at bounding box center [307, 89] width 74 height 165
click at [307, 167] on div at bounding box center [307, 89] width 74 height 165
click at [329, 146] on div at bounding box center [307, 89] width 74 height 165
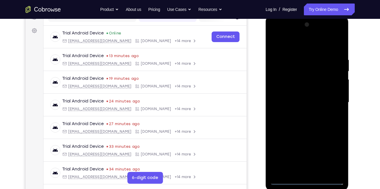
scroll to position [78, 0]
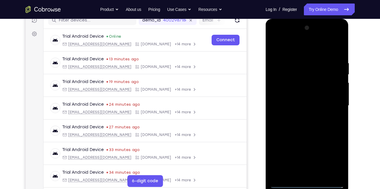
click at [300, 50] on div at bounding box center [307, 105] width 74 height 165
click at [330, 100] on div at bounding box center [307, 105] width 74 height 165
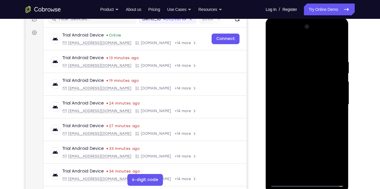
click at [302, 116] on div at bounding box center [307, 104] width 74 height 165
click at [308, 101] on div at bounding box center [307, 104] width 74 height 165
click at [306, 93] on div at bounding box center [307, 104] width 74 height 165
click at [308, 93] on div at bounding box center [307, 104] width 74 height 165
click at [310, 92] on div at bounding box center [307, 104] width 74 height 165
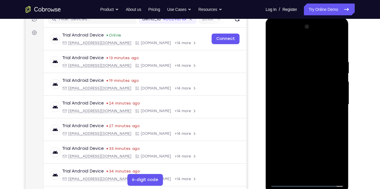
click at [310, 92] on div at bounding box center [307, 104] width 74 height 165
click at [308, 92] on div at bounding box center [307, 104] width 74 height 165
click at [307, 92] on div at bounding box center [307, 104] width 74 height 165
click at [302, 106] on div at bounding box center [307, 104] width 74 height 165
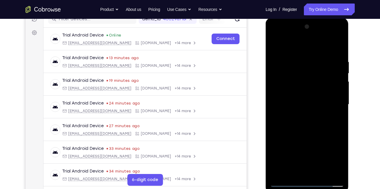
click at [292, 123] on div at bounding box center [307, 104] width 74 height 165
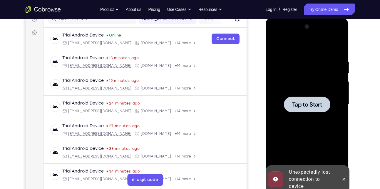
click at [292, 123] on div at bounding box center [307, 104] width 74 height 165
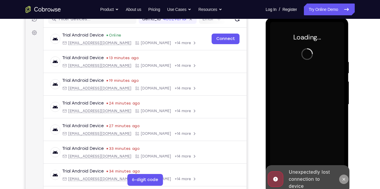
click at [345, 179] on icon at bounding box center [344, 179] width 5 height 5
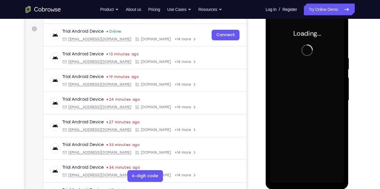
scroll to position [83, 0]
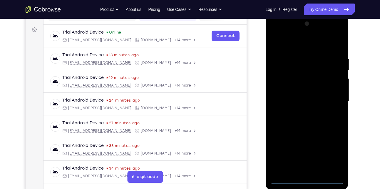
click at [307, 180] on div at bounding box center [307, 101] width 74 height 165
click at [332, 154] on div at bounding box center [307, 101] width 74 height 165
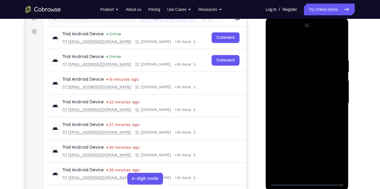
scroll to position [80, 0]
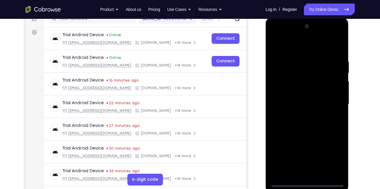
click at [304, 45] on div at bounding box center [307, 104] width 74 height 165
click at [290, 47] on div at bounding box center [307, 104] width 74 height 165
click at [307, 47] on div at bounding box center [307, 104] width 74 height 165
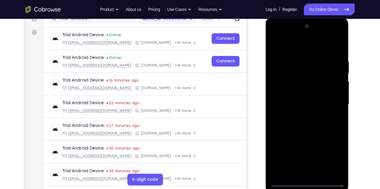
click at [290, 48] on div at bounding box center [307, 104] width 74 height 165
click at [297, 47] on div at bounding box center [307, 104] width 74 height 165
click at [332, 99] on div at bounding box center [307, 104] width 74 height 165
click at [332, 104] on div at bounding box center [307, 104] width 74 height 165
click at [332, 102] on div at bounding box center [307, 104] width 74 height 165
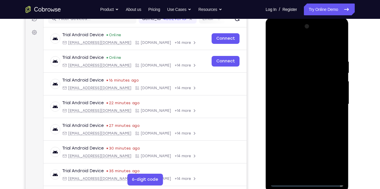
click at [332, 100] on div at bounding box center [307, 104] width 74 height 165
click at [332, 101] on div at bounding box center [307, 104] width 74 height 165
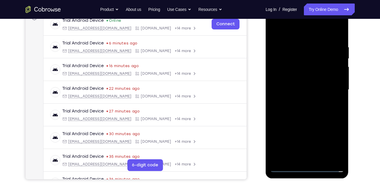
click at [301, 101] on div at bounding box center [307, 89] width 74 height 165
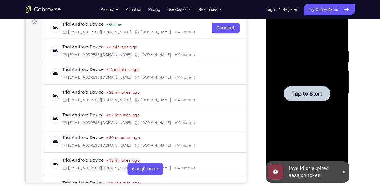
click at [301, 105] on div at bounding box center [307, 93] width 74 height 165
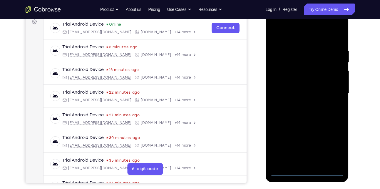
click at [308, 172] on div at bounding box center [307, 93] width 74 height 165
click at [330, 144] on div at bounding box center [307, 93] width 74 height 165
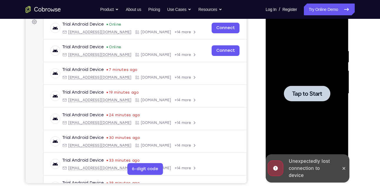
click at [318, 114] on div at bounding box center [307, 93] width 74 height 165
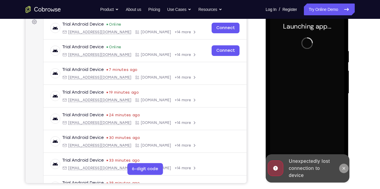
click at [345, 169] on icon at bounding box center [344, 168] width 5 height 5
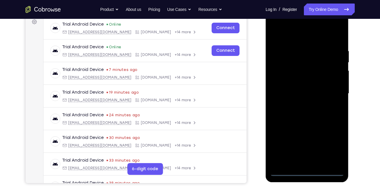
click at [307, 172] on div at bounding box center [307, 93] width 74 height 165
click at [334, 148] on div at bounding box center [307, 93] width 74 height 165
click at [297, 35] on div at bounding box center [307, 93] width 74 height 165
click at [333, 89] on div at bounding box center [307, 93] width 74 height 165
click at [300, 104] on div at bounding box center [307, 93] width 74 height 165
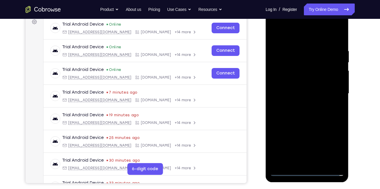
click at [305, 90] on div at bounding box center [307, 93] width 74 height 165
click at [304, 92] on div at bounding box center [307, 93] width 74 height 165
click at [307, 114] on div at bounding box center [307, 93] width 74 height 165
click at [314, 120] on div at bounding box center [307, 93] width 74 height 165
click at [302, 44] on div at bounding box center [307, 93] width 74 height 165
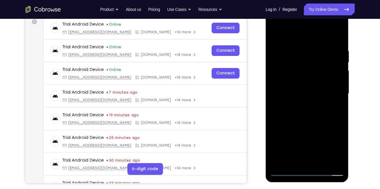
click at [335, 61] on div at bounding box center [307, 93] width 74 height 165
click at [332, 54] on div at bounding box center [307, 93] width 74 height 165
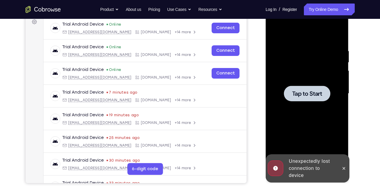
click at [296, 76] on div at bounding box center [307, 93] width 74 height 165
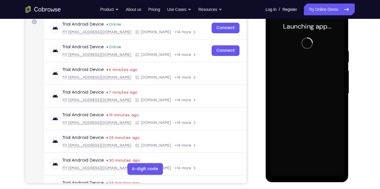
scroll to position [124, 0]
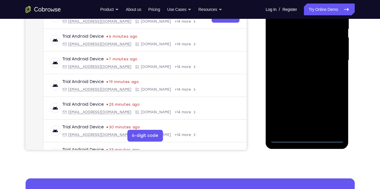
click at [309, 137] on div at bounding box center [307, 60] width 74 height 165
click at [335, 115] on div at bounding box center [307, 60] width 74 height 165
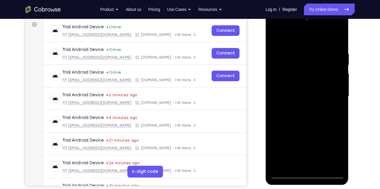
scroll to position [87, 0]
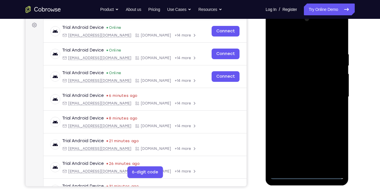
click at [290, 39] on div at bounding box center [307, 96] width 74 height 165
click at [332, 94] on div at bounding box center [307, 96] width 74 height 165
click at [302, 107] on div at bounding box center [307, 96] width 74 height 165
click at [304, 90] on div at bounding box center [307, 96] width 74 height 165
click at [293, 96] on div at bounding box center [307, 96] width 74 height 165
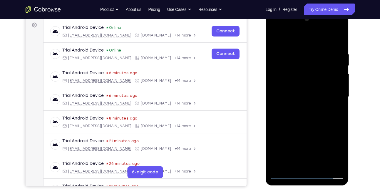
click at [289, 118] on div at bounding box center [307, 96] width 74 height 165
click at [290, 116] on div at bounding box center [307, 96] width 74 height 165
click at [297, 122] on div at bounding box center [307, 96] width 74 height 165
click at [305, 47] on div at bounding box center [307, 96] width 74 height 165
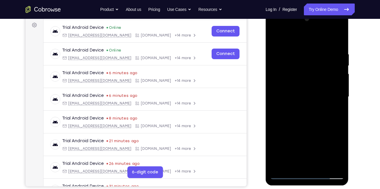
click at [339, 167] on div at bounding box center [307, 96] width 74 height 165
click at [330, 163] on div at bounding box center [307, 96] width 74 height 165
click at [333, 103] on div at bounding box center [307, 96] width 74 height 165
click at [338, 75] on div at bounding box center [307, 96] width 74 height 165
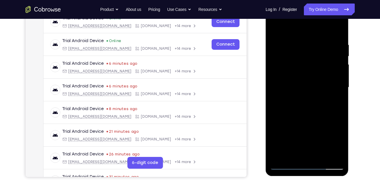
click at [337, 29] on div at bounding box center [307, 87] width 74 height 165
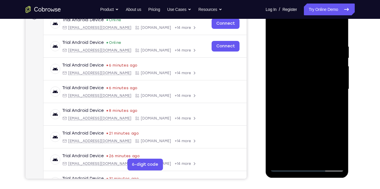
scroll to position [95, 0]
drag, startPoint x: 314, startPoint y: 49, endPoint x: 310, endPoint y: 120, distance: 71.2
click at [310, 120] on div at bounding box center [307, 89] width 74 height 165
click at [298, 43] on div at bounding box center [307, 89] width 74 height 165
click at [330, 69] on div at bounding box center [307, 89] width 74 height 165
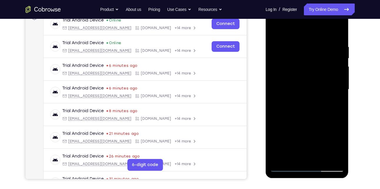
click at [337, 67] on div at bounding box center [307, 89] width 74 height 165
click at [337, 36] on div at bounding box center [307, 89] width 74 height 165
click at [330, 48] on div at bounding box center [307, 89] width 74 height 165
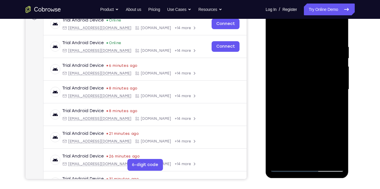
click at [330, 48] on div at bounding box center [307, 89] width 74 height 165
click at [333, 64] on div at bounding box center [307, 89] width 74 height 165
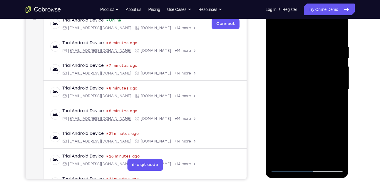
click at [333, 64] on div at bounding box center [307, 89] width 74 height 165
drag, startPoint x: 333, startPoint y: 64, endPoint x: 304, endPoint y: 65, distance: 29.7
click at [304, 65] on div at bounding box center [307, 89] width 74 height 165
click at [334, 67] on div at bounding box center [307, 89] width 74 height 165
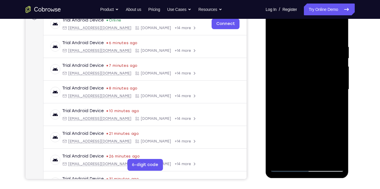
click at [334, 67] on div at bounding box center [307, 89] width 74 height 165
click at [336, 63] on div at bounding box center [307, 89] width 74 height 165
drag, startPoint x: 336, startPoint y: 63, endPoint x: 293, endPoint y: 63, distance: 42.3
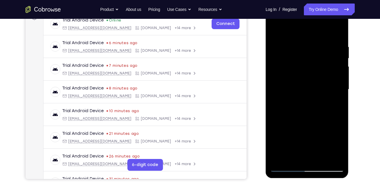
click at [293, 63] on div at bounding box center [307, 89] width 74 height 165
click at [326, 63] on div at bounding box center [307, 89] width 74 height 165
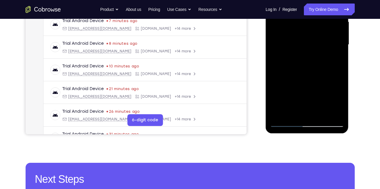
click at [339, 113] on div at bounding box center [307, 44] width 74 height 165
click at [330, 112] on div at bounding box center [307, 44] width 74 height 165
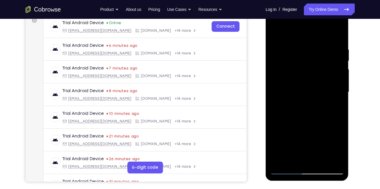
scroll to position [91, 0]
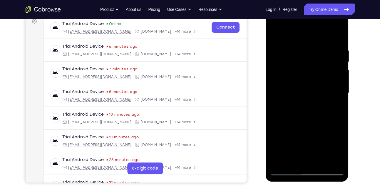
click at [329, 82] on div at bounding box center [307, 93] width 74 height 165
click at [338, 36] on div at bounding box center [307, 93] width 74 height 165
drag, startPoint x: 303, startPoint y: 47, endPoint x: 308, endPoint y: 105, distance: 57.8
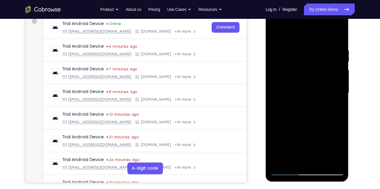
click at [308, 105] on div at bounding box center [307, 93] width 74 height 165
click at [296, 50] on div at bounding box center [307, 93] width 74 height 165
click at [332, 59] on div at bounding box center [307, 93] width 74 height 165
click at [337, 37] on div at bounding box center [307, 93] width 74 height 165
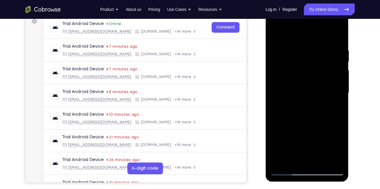
click at [337, 36] on div at bounding box center [307, 93] width 74 height 165
drag, startPoint x: 307, startPoint y: 40, endPoint x: 305, endPoint y: 116, distance: 75.6
click at [305, 116] on div at bounding box center [307, 93] width 74 height 165
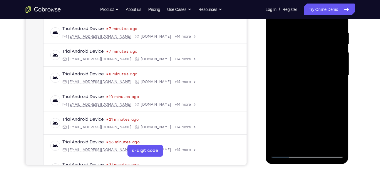
scroll to position [109, 0]
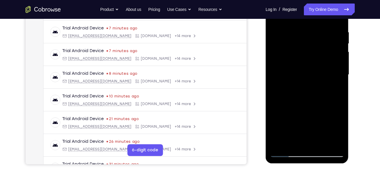
click at [339, 78] on div at bounding box center [307, 74] width 74 height 165
click at [275, 113] on div at bounding box center [307, 74] width 74 height 165
drag, startPoint x: 309, startPoint y: 123, endPoint x: 301, endPoint y: 56, distance: 66.9
click at [301, 56] on div at bounding box center [307, 74] width 74 height 165
drag, startPoint x: 296, startPoint y: 108, endPoint x: 292, endPoint y: 48, distance: 59.8
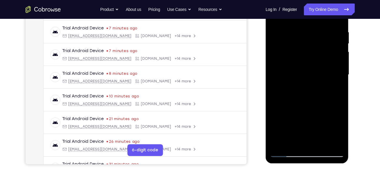
click at [292, 48] on div at bounding box center [307, 74] width 74 height 165
drag, startPoint x: 301, startPoint y: 102, endPoint x: 295, endPoint y: 48, distance: 53.9
click at [295, 48] on div at bounding box center [307, 74] width 74 height 165
click at [339, 143] on div at bounding box center [307, 74] width 74 height 165
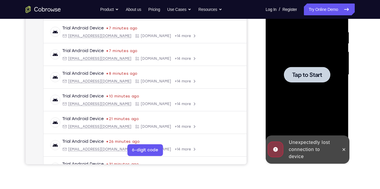
click at [282, 69] on div at bounding box center [307, 74] width 74 height 165
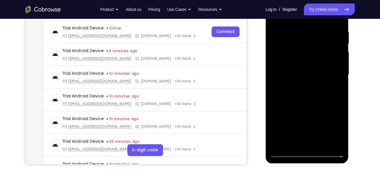
scroll to position [130, 0]
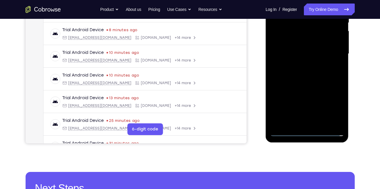
click at [308, 131] on div at bounding box center [307, 53] width 74 height 165
click at [334, 109] on div at bounding box center [307, 53] width 74 height 165
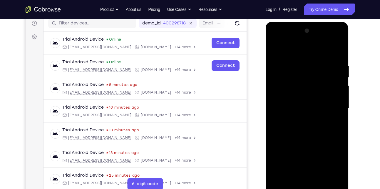
scroll to position [75, 0]
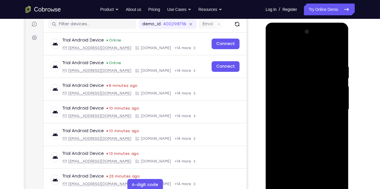
drag, startPoint x: 305, startPoint y: 55, endPoint x: 469, endPoint y: 43, distance: 165.1
click at [305, 55] on div at bounding box center [307, 109] width 74 height 165
click at [329, 105] on div at bounding box center [307, 109] width 74 height 165
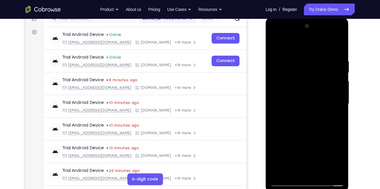
scroll to position [81, 0]
click at [300, 115] on div at bounding box center [307, 103] width 74 height 165
click at [304, 99] on div at bounding box center [307, 103] width 74 height 165
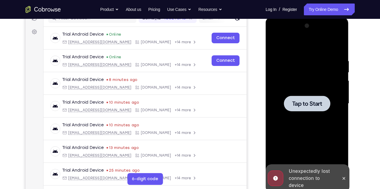
click at [304, 101] on span "Tap to Start" at bounding box center [307, 104] width 30 height 6
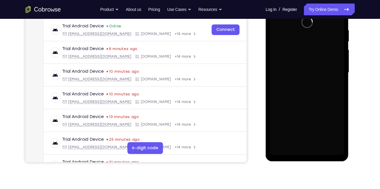
scroll to position [111, 0]
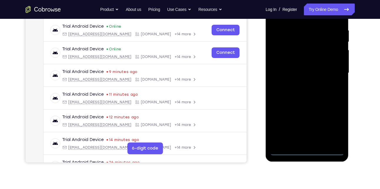
click at [306, 150] on div at bounding box center [307, 73] width 74 height 165
click at [331, 126] on div at bounding box center [307, 73] width 74 height 165
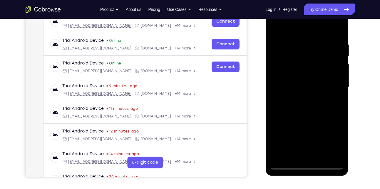
scroll to position [91, 0]
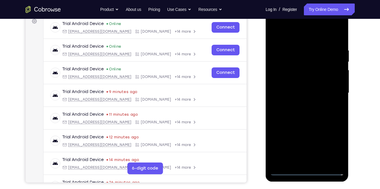
click at [304, 36] on div at bounding box center [307, 93] width 74 height 165
click at [330, 88] on div at bounding box center [307, 93] width 74 height 165
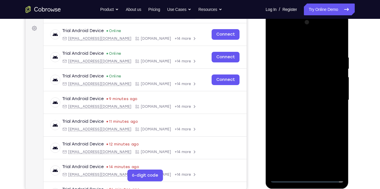
scroll to position [84, 0]
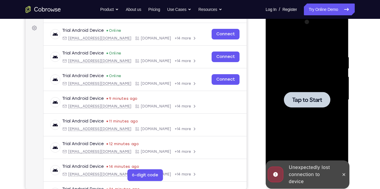
click at [317, 105] on div at bounding box center [307, 100] width 46 height 16
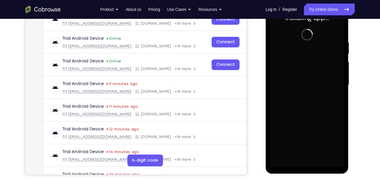
scroll to position [126, 0]
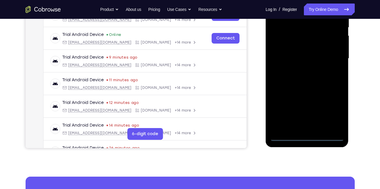
click at [307, 137] on div at bounding box center [307, 58] width 74 height 165
click at [333, 110] on div at bounding box center [307, 58] width 74 height 165
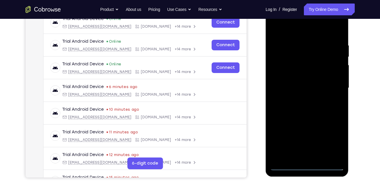
scroll to position [84, 0]
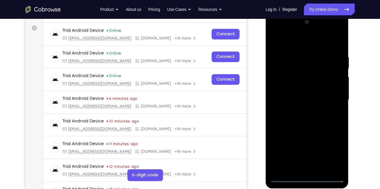
click at [314, 44] on div at bounding box center [307, 99] width 74 height 165
click at [330, 98] on div at bounding box center [307, 99] width 74 height 165
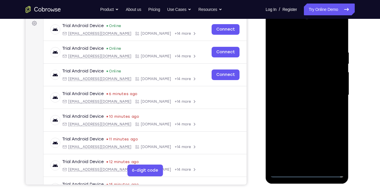
scroll to position [91, 0]
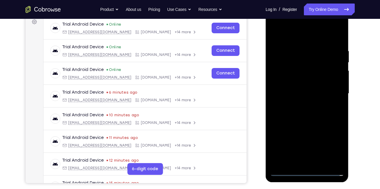
click at [300, 104] on div at bounding box center [307, 93] width 74 height 165
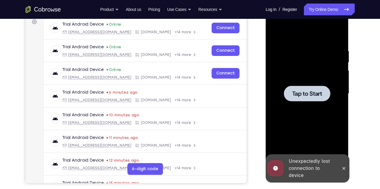
click at [312, 102] on div at bounding box center [307, 93] width 74 height 165
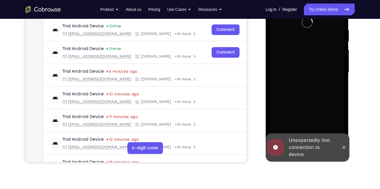
scroll to position [113, 0]
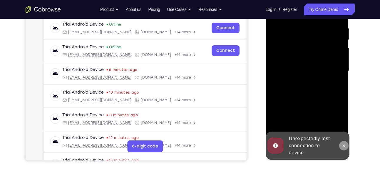
click at [346, 145] on icon at bounding box center [344, 145] width 5 height 5
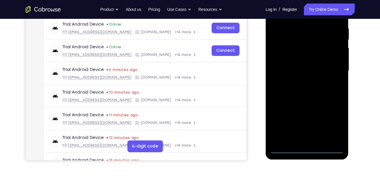
click at [306, 149] on div at bounding box center [307, 71] width 74 height 165
click at [332, 126] on div at bounding box center [307, 71] width 74 height 165
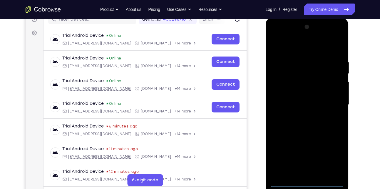
scroll to position [79, 0]
click at [304, 50] on div at bounding box center [307, 105] width 74 height 165
click at [330, 102] on div at bounding box center [307, 105] width 74 height 165
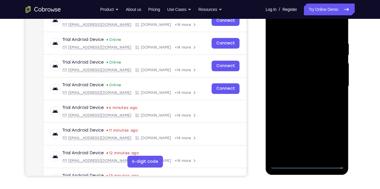
scroll to position [98, 0]
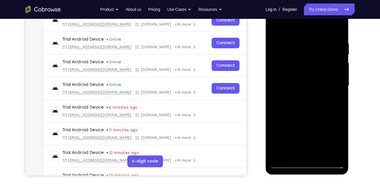
click at [300, 155] on div at bounding box center [307, 86] width 74 height 165
click at [307, 72] on div at bounding box center [307, 86] width 74 height 165
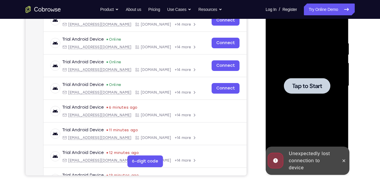
click at [312, 81] on div at bounding box center [307, 86] width 46 height 16
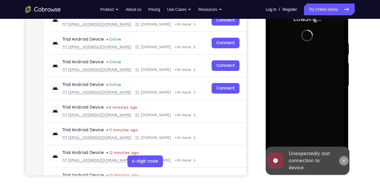
click at [343, 159] on icon at bounding box center [344, 160] width 3 height 3
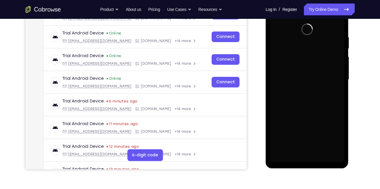
scroll to position [122, 0]
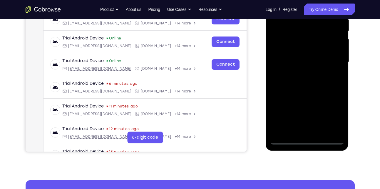
click at [307, 140] on div at bounding box center [307, 62] width 74 height 165
click at [333, 108] on div at bounding box center [307, 62] width 74 height 165
click at [332, 112] on div at bounding box center [307, 62] width 74 height 165
click at [308, 91] on div at bounding box center [307, 62] width 74 height 165
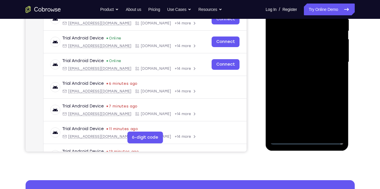
click at [329, 61] on div at bounding box center [307, 62] width 74 height 165
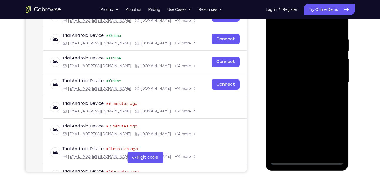
scroll to position [97, 0]
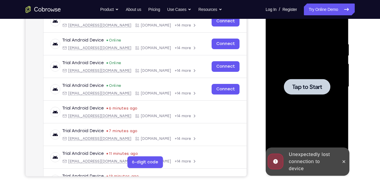
click at [297, 96] on div at bounding box center [307, 86] width 74 height 165
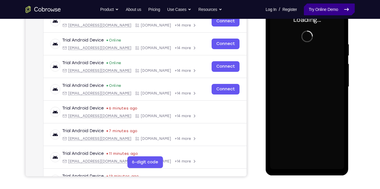
click at [330, 7] on link "Try Online Demo" at bounding box center [329, 10] width 51 height 12
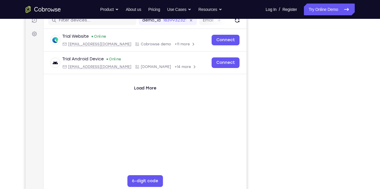
scroll to position [78, 0]
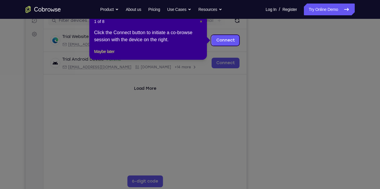
click at [201, 22] on span "×" at bounding box center [201, 21] width 2 height 5
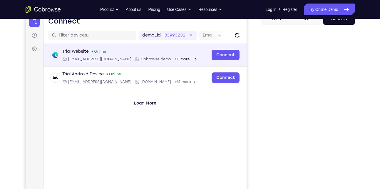
scroll to position [63, 0]
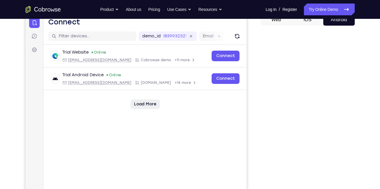
click at [154, 104] on button "Load More" at bounding box center [144, 103] width 29 height 9
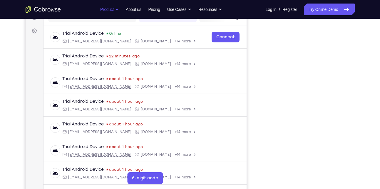
scroll to position [85, 0]
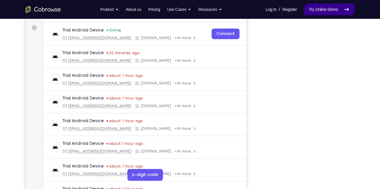
click at [328, 6] on link "Try Online Demo" at bounding box center [329, 10] width 51 height 12
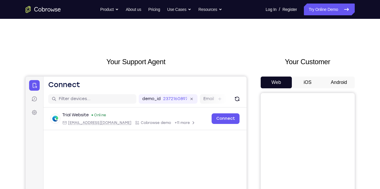
click at [347, 79] on button "Android" at bounding box center [338, 82] width 31 height 12
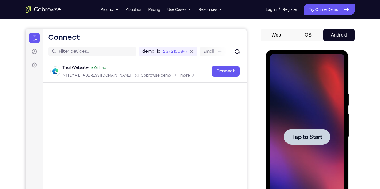
scroll to position [66, 0]
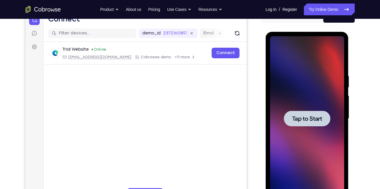
click at [331, 98] on div at bounding box center [307, 118] width 74 height 165
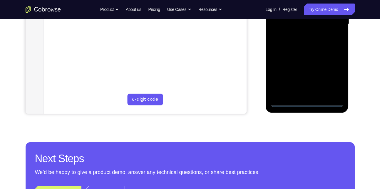
scroll to position [160, 0]
click at [310, 100] on div at bounding box center [307, 24] width 74 height 165
click at [329, 80] on div at bounding box center [307, 24] width 74 height 165
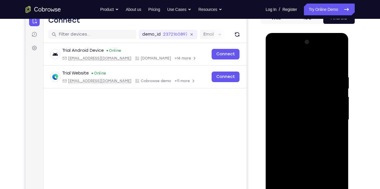
scroll to position [63, 0]
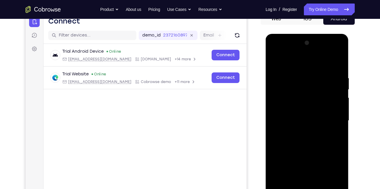
click at [314, 66] on div at bounding box center [307, 120] width 74 height 165
click at [331, 118] on div at bounding box center [307, 120] width 74 height 165
click at [331, 120] on div at bounding box center [307, 120] width 74 height 165
click at [331, 118] on div at bounding box center [307, 120] width 74 height 165
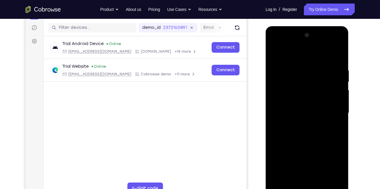
scroll to position [71, 0]
click at [300, 123] on div at bounding box center [307, 112] width 74 height 165
click at [305, 109] on div at bounding box center [307, 112] width 74 height 165
click at [305, 112] on div at bounding box center [307, 112] width 74 height 165
click at [304, 131] on div at bounding box center [307, 112] width 74 height 165
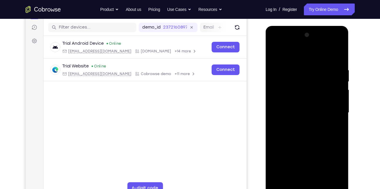
click at [304, 131] on div at bounding box center [307, 112] width 74 height 165
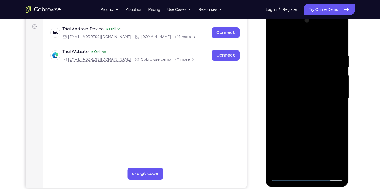
scroll to position [86, 0]
click at [319, 125] on div at bounding box center [307, 98] width 74 height 165
click at [339, 166] on div at bounding box center [307, 98] width 74 height 165
click at [320, 132] on div at bounding box center [307, 98] width 74 height 165
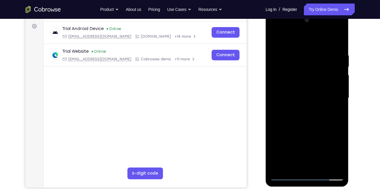
click at [320, 132] on div at bounding box center [307, 98] width 74 height 165
drag, startPoint x: 320, startPoint y: 132, endPoint x: 312, endPoint y: 142, distance: 13.2
click at [312, 142] on div at bounding box center [307, 98] width 74 height 165
click at [337, 49] on div at bounding box center [307, 98] width 74 height 165
click at [337, 88] on div at bounding box center [307, 98] width 74 height 165
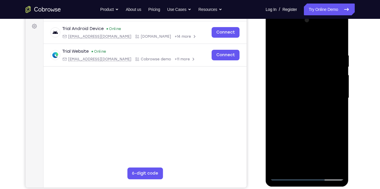
click at [338, 40] on div at bounding box center [307, 98] width 74 height 165
click at [320, 167] on div at bounding box center [307, 98] width 74 height 165
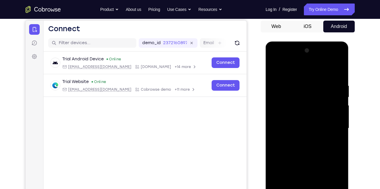
click at [304, 159] on div at bounding box center [307, 128] width 74 height 165
click at [275, 71] on div at bounding box center [307, 128] width 74 height 165
click at [279, 80] on div at bounding box center [307, 128] width 74 height 165
click at [337, 71] on div at bounding box center [307, 128] width 74 height 165
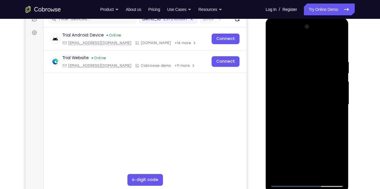
scroll to position [106, 0]
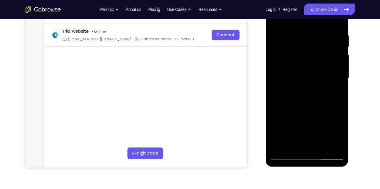
click at [334, 148] on div at bounding box center [307, 78] width 74 height 165
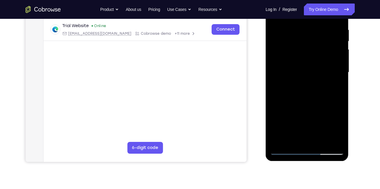
scroll to position [112, 0]
click at [280, 141] on div at bounding box center [307, 72] width 74 height 165
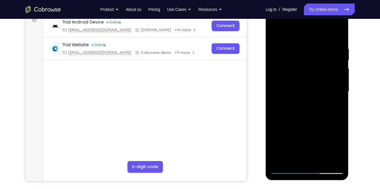
scroll to position [92, 0]
drag, startPoint x: 313, startPoint y: 61, endPoint x: 313, endPoint y: 125, distance: 64.7
click at [313, 125] on div at bounding box center [307, 91] width 74 height 165
click at [291, 69] on div at bounding box center [307, 91] width 74 height 165
drag, startPoint x: 306, startPoint y: 130, endPoint x: 303, endPoint y: 104, distance: 26.0
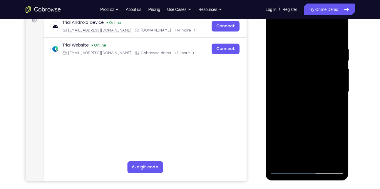
click at [303, 104] on div at bounding box center [307, 91] width 74 height 165
drag, startPoint x: 302, startPoint y: 130, endPoint x: 302, endPoint y: 96, distance: 34.4
click at [302, 96] on div at bounding box center [307, 91] width 74 height 165
click at [282, 132] on div at bounding box center [307, 91] width 74 height 165
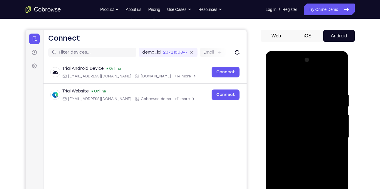
scroll to position [46, 0]
click at [339, 108] on div at bounding box center [307, 138] width 74 height 165
click at [339, 110] on div at bounding box center [307, 138] width 74 height 165
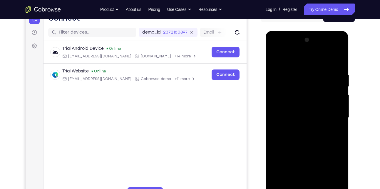
scroll to position [67, 0]
click at [339, 87] on div at bounding box center [307, 117] width 74 height 165
click at [277, 58] on div at bounding box center [307, 117] width 74 height 165
drag, startPoint x: 305, startPoint y: 96, endPoint x: 307, endPoint y: 134, distance: 37.7
click at [307, 134] on div at bounding box center [307, 117] width 74 height 165
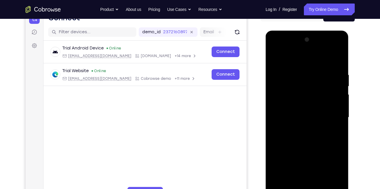
drag, startPoint x: 307, startPoint y: 134, endPoint x: 303, endPoint y: 96, distance: 38.2
click at [303, 96] on div at bounding box center [307, 117] width 74 height 165
click at [310, 130] on div at bounding box center [307, 117] width 74 height 165
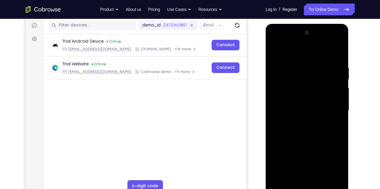
scroll to position [73, 0]
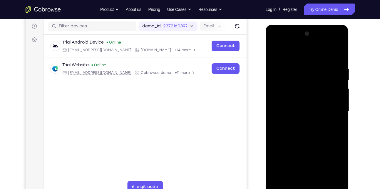
click at [276, 52] on div at bounding box center [307, 111] width 74 height 165
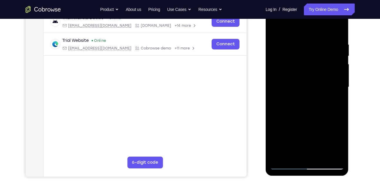
scroll to position [97, 0]
click at [287, 128] on div at bounding box center [307, 86] width 74 height 165
click at [340, 112] on div at bounding box center [307, 86] width 74 height 165
click at [340, 154] on div at bounding box center [307, 86] width 74 height 165
click at [279, 155] on div at bounding box center [307, 86] width 74 height 165
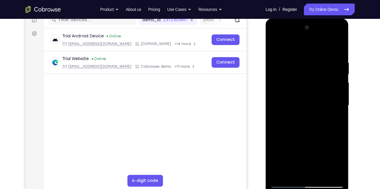
scroll to position [78, 0]
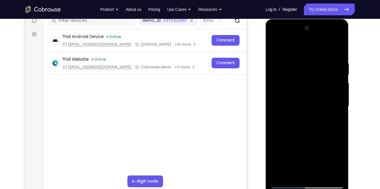
drag, startPoint x: 296, startPoint y: 72, endPoint x: 295, endPoint y: 162, distance: 90.2
click at [295, 162] on div at bounding box center [307, 106] width 74 height 165
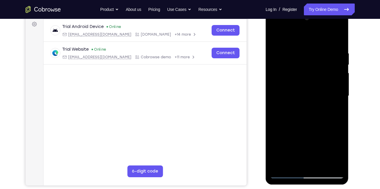
scroll to position [88, 0]
click at [338, 163] on div at bounding box center [307, 95] width 74 height 165
click at [340, 158] on div at bounding box center [307, 95] width 74 height 165
drag, startPoint x: 335, startPoint y: 151, endPoint x: 335, endPoint y: 123, distance: 27.9
click at [335, 123] on div at bounding box center [307, 95] width 74 height 165
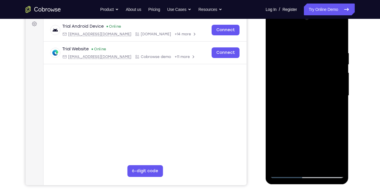
click at [339, 143] on div at bounding box center [307, 95] width 74 height 165
click at [322, 165] on div at bounding box center [307, 95] width 74 height 165
click at [307, 86] on div at bounding box center [307, 95] width 74 height 165
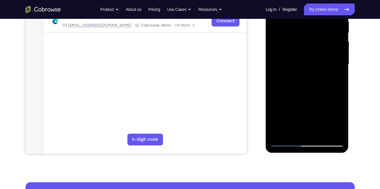
click at [298, 130] on div at bounding box center [307, 64] width 74 height 165
click at [293, 130] on div at bounding box center [307, 64] width 74 height 165
click at [322, 96] on div at bounding box center [307, 64] width 74 height 165
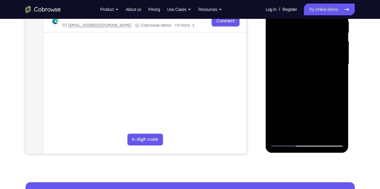
click at [322, 96] on div at bounding box center [307, 64] width 74 height 165
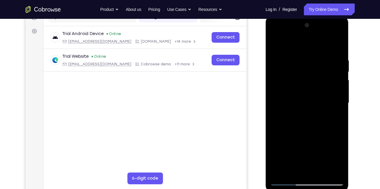
scroll to position [81, 0]
click at [275, 47] on div at bounding box center [307, 103] width 74 height 165
drag, startPoint x: 295, startPoint y: 55, endPoint x: 300, endPoint y: 92, distance: 37.7
click at [300, 92] on div at bounding box center [307, 103] width 74 height 165
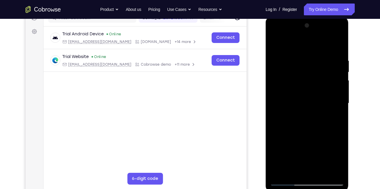
drag, startPoint x: 314, startPoint y: 54, endPoint x: 324, endPoint y: 143, distance: 89.9
click at [324, 143] on div at bounding box center [307, 103] width 74 height 165
click at [302, 56] on div at bounding box center [307, 103] width 74 height 165
click at [334, 70] on div at bounding box center [307, 103] width 74 height 165
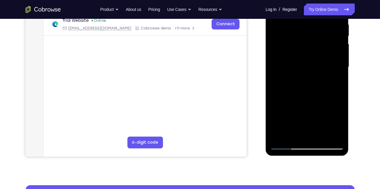
click at [340, 134] on div at bounding box center [307, 67] width 74 height 165
click at [309, 134] on div at bounding box center [307, 67] width 74 height 165
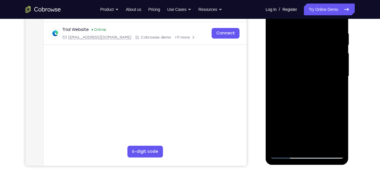
scroll to position [108, 0]
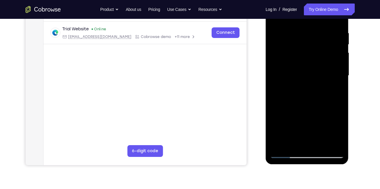
click at [288, 152] on div at bounding box center [307, 75] width 74 height 165
click at [334, 143] on div at bounding box center [307, 75] width 74 height 165
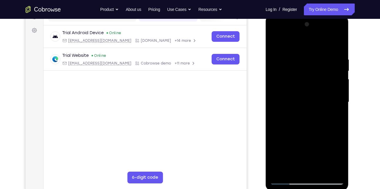
scroll to position [81, 0]
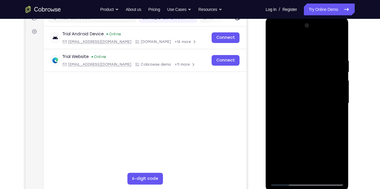
click at [334, 104] on div at bounding box center [307, 103] width 74 height 165
click at [334, 80] on div at bounding box center [307, 103] width 74 height 165
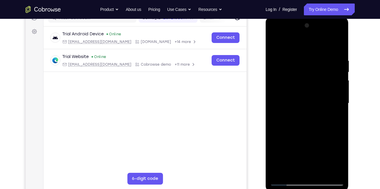
click at [336, 44] on div at bounding box center [307, 103] width 74 height 165
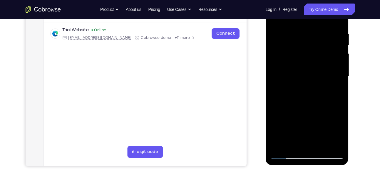
click at [320, 146] on div at bounding box center [307, 76] width 74 height 165
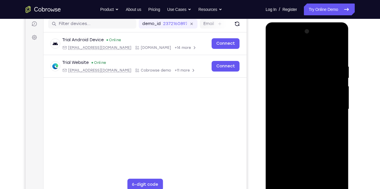
scroll to position [73, 0]
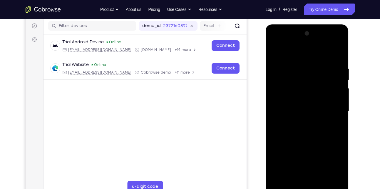
click at [294, 53] on div at bounding box center [307, 111] width 74 height 165
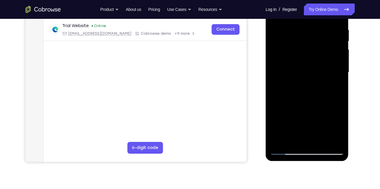
click at [321, 140] on div at bounding box center [307, 72] width 74 height 165
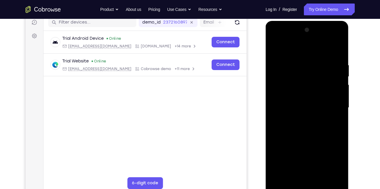
scroll to position [74, 0]
